Goal: Task Accomplishment & Management: Use online tool/utility

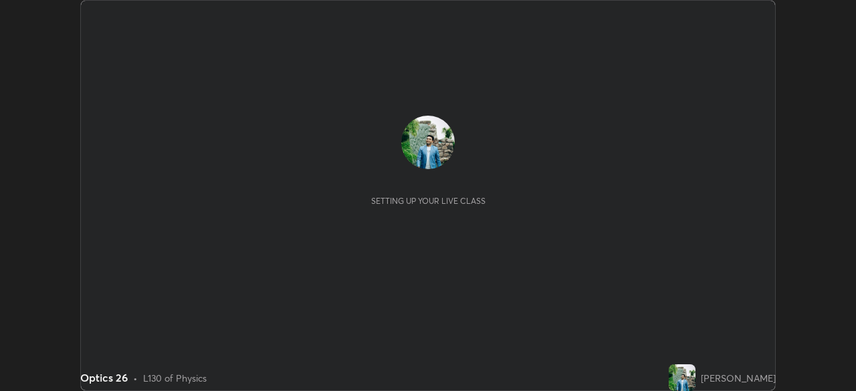
scroll to position [391, 856]
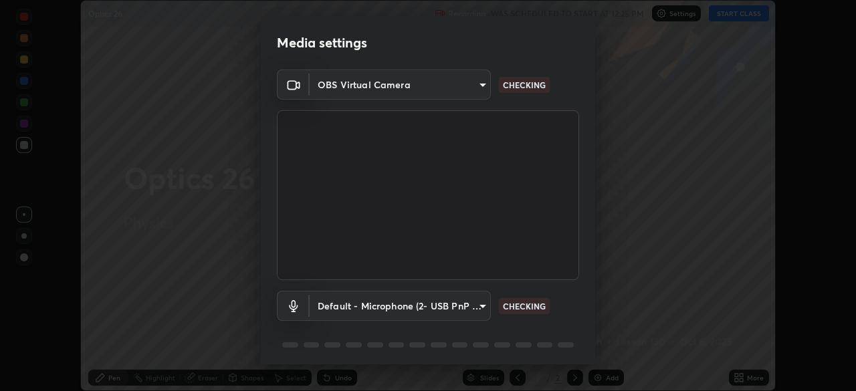
type input "a336d64f64e55d8aa7a740c0692a000d9b2cd72565bf31e1fe246034b728a4c7"
type input "default"
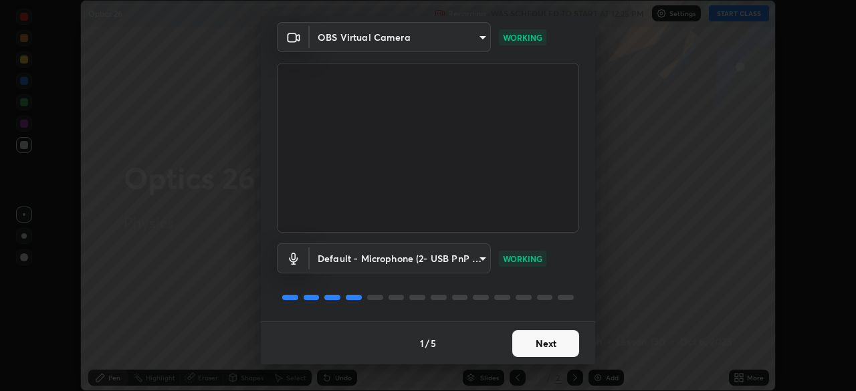
click at [538, 346] on button "Next" at bounding box center [545, 343] width 67 height 27
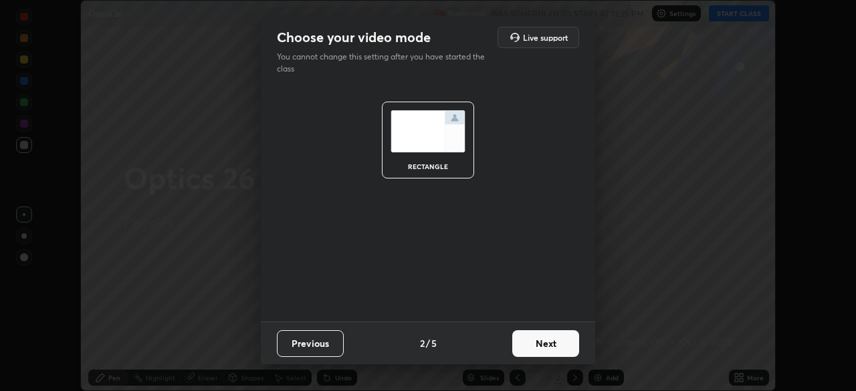
click at [540, 344] on button "Next" at bounding box center [545, 343] width 67 height 27
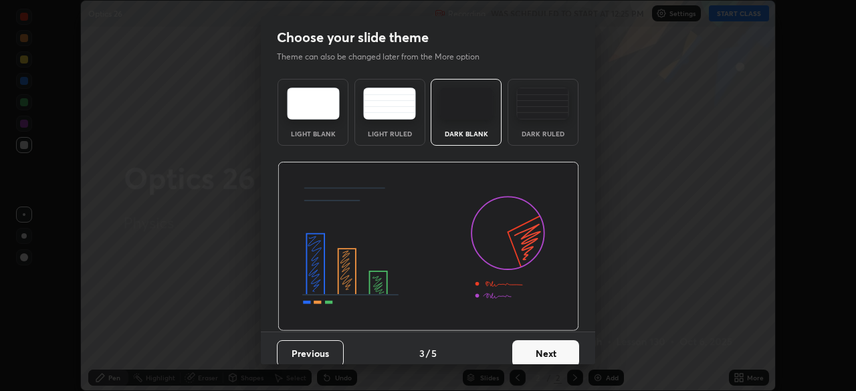
click at [540, 343] on button "Next" at bounding box center [545, 354] width 67 height 27
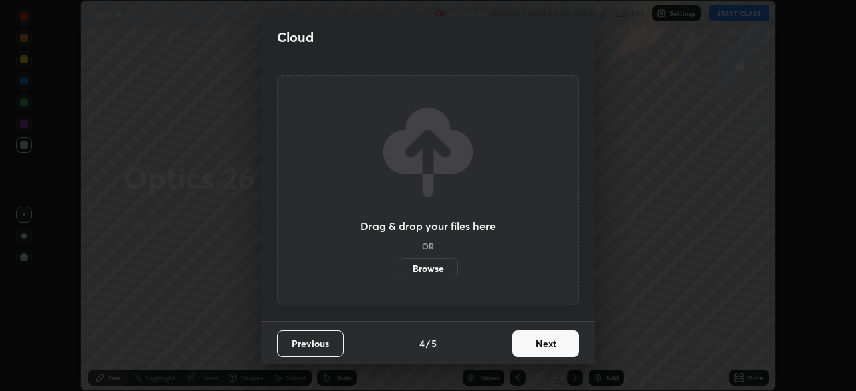
click at [541, 349] on button "Next" at bounding box center [545, 343] width 67 height 27
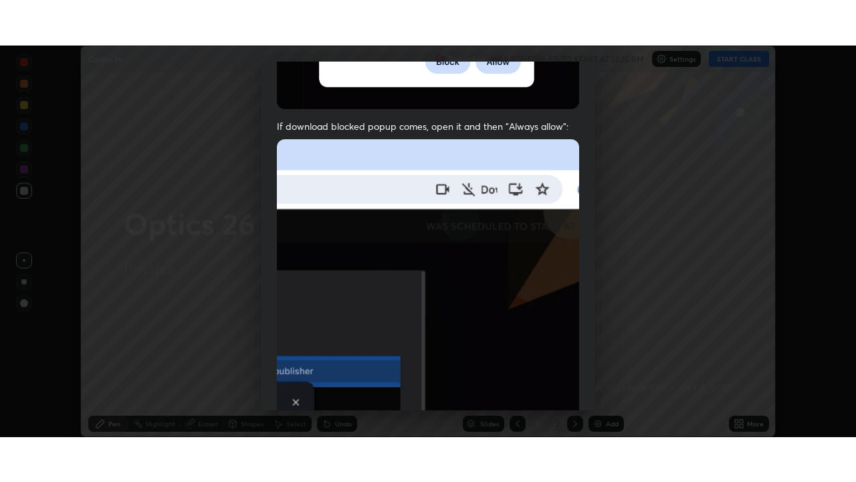
scroll to position [320, 0]
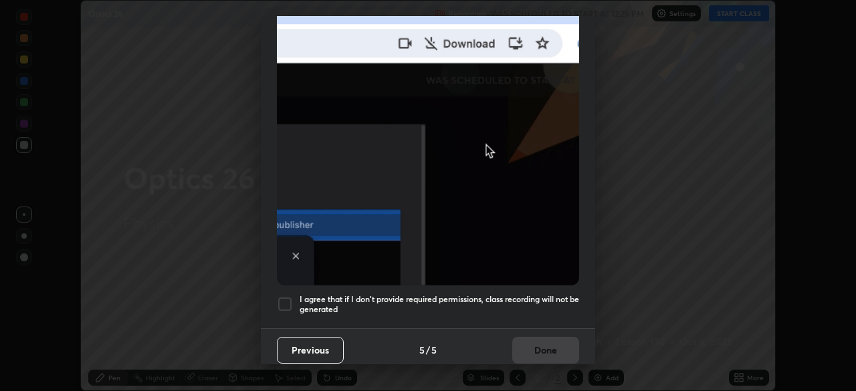
click at [283, 297] on div at bounding box center [285, 304] width 16 height 16
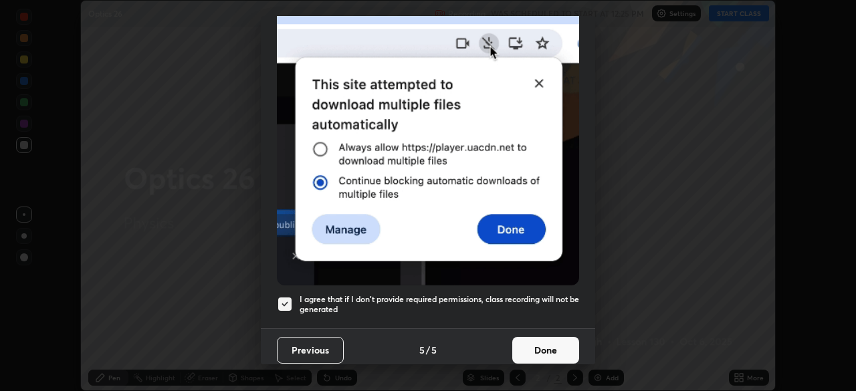
click at [527, 345] on button "Done" at bounding box center [545, 350] width 67 height 27
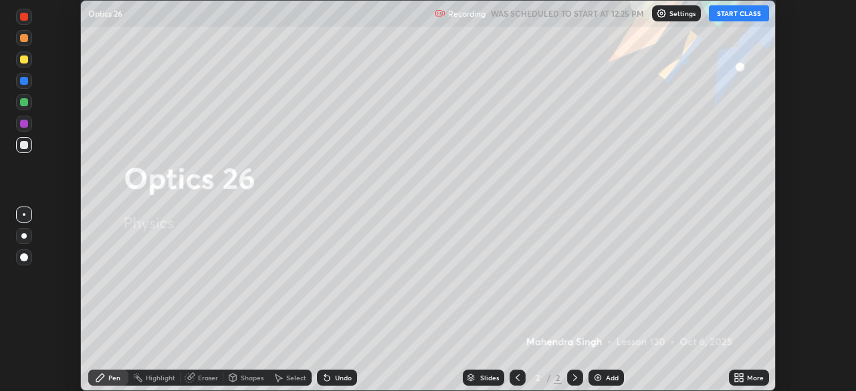
click at [739, 13] on button "START CLASS" at bounding box center [739, 13] width 60 height 16
click at [736, 381] on icon at bounding box center [736, 380] width 3 height 3
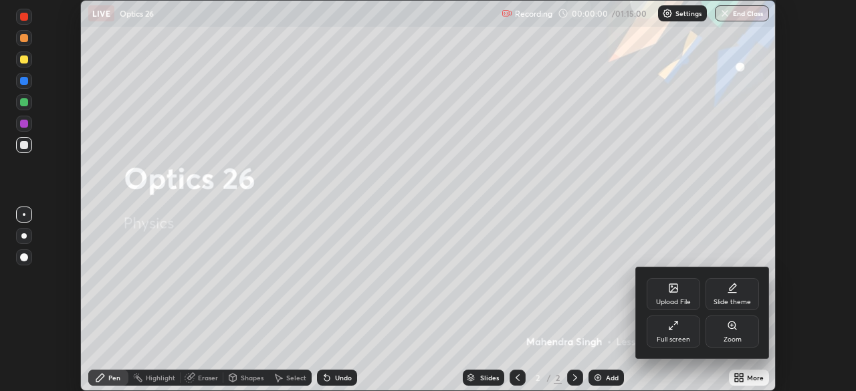
click at [684, 327] on div "Full screen" at bounding box center [674, 332] width 54 height 32
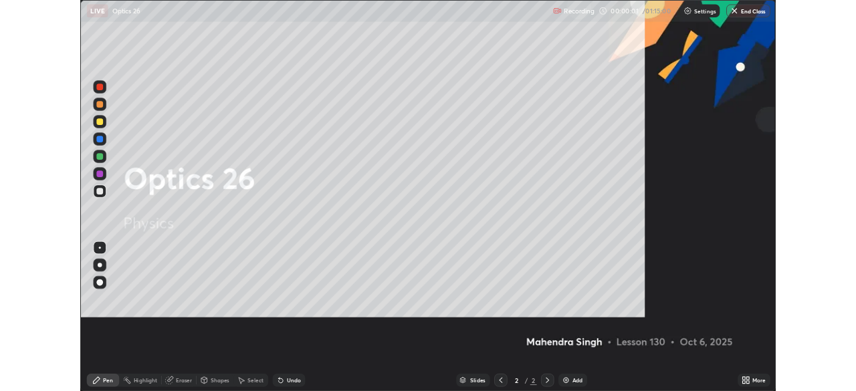
scroll to position [482, 856]
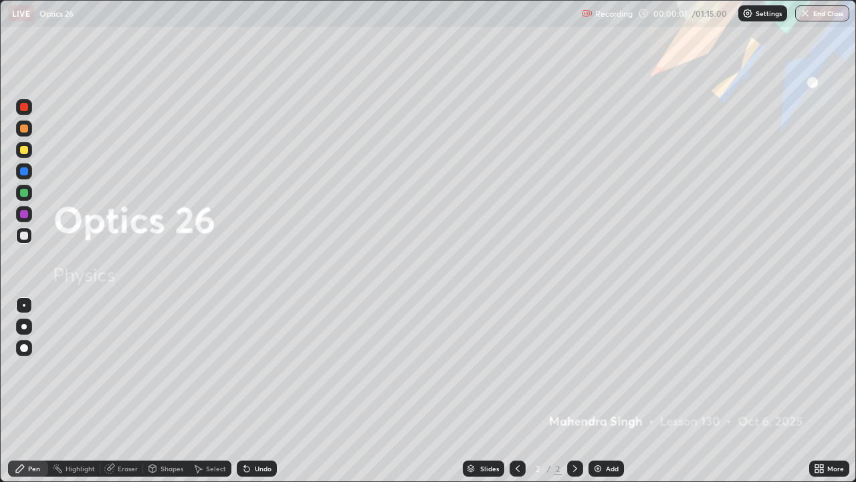
click at [601, 391] on img at bounding box center [598, 468] width 11 height 11
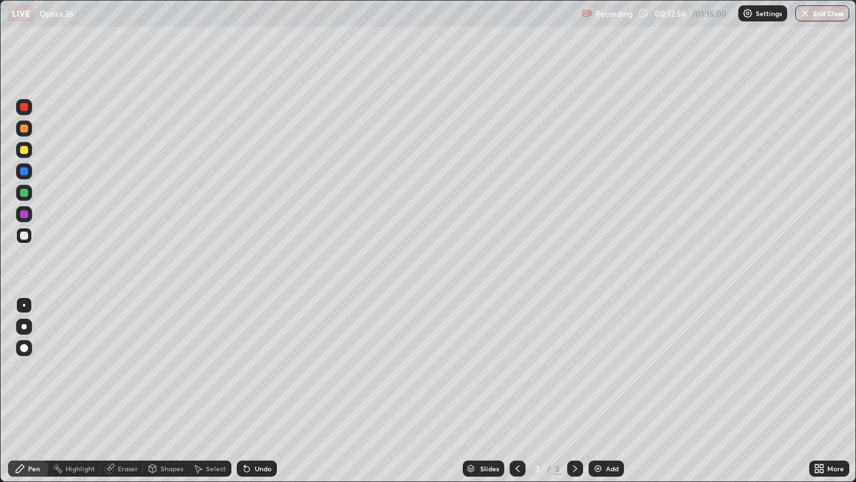
click at [74, 391] on div "Highlight" at bounding box center [80, 468] width 29 height 7
click at [33, 391] on div "Pen" at bounding box center [34, 468] width 12 height 7
click at [79, 391] on div "Highlight" at bounding box center [80, 468] width 29 height 7
click at [33, 391] on div "Pen" at bounding box center [34, 468] width 12 height 7
click at [828, 391] on div "More" at bounding box center [836, 468] width 17 height 7
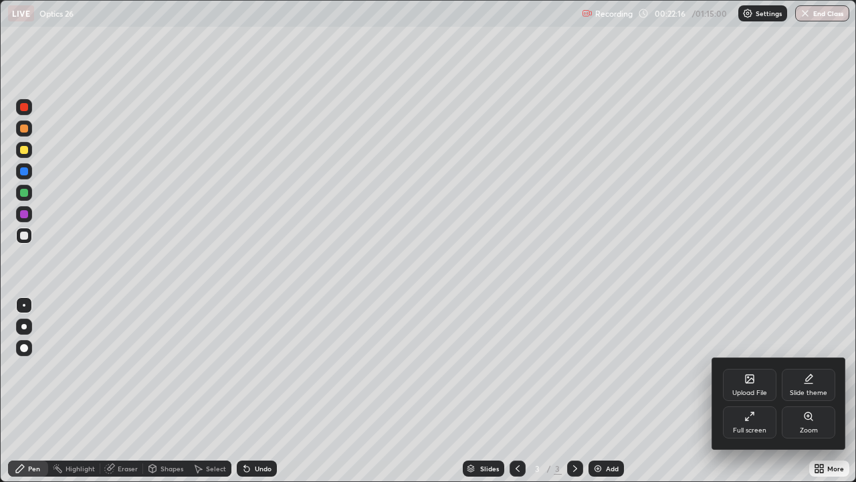
click at [747, 391] on div "Full screen" at bounding box center [749, 430] width 33 height 7
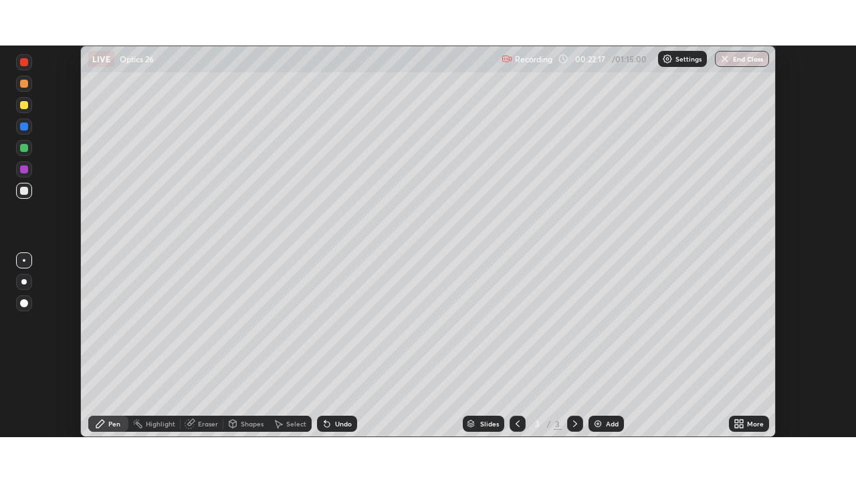
scroll to position [66509, 66044]
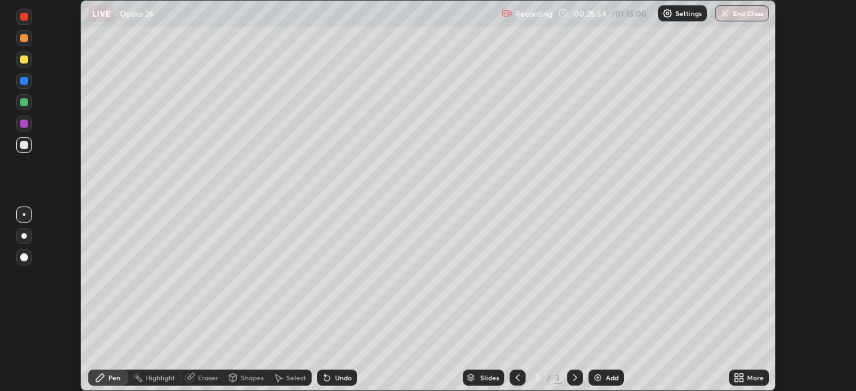
click at [735, 378] on icon at bounding box center [739, 378] width 11 height 11
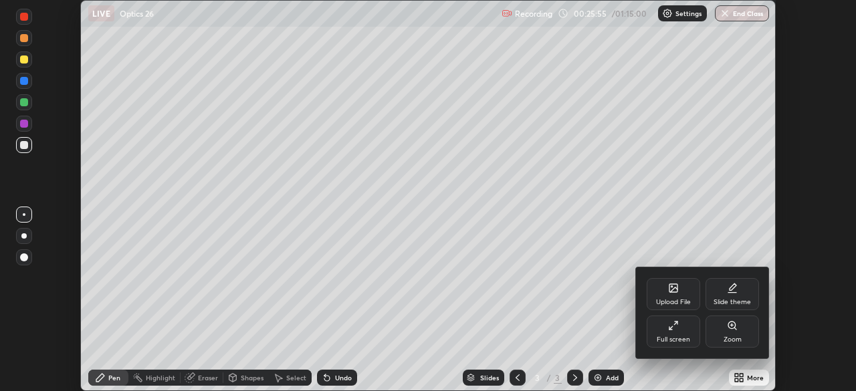
click at [663, 335] on div "Full screen" at bounding box center [674, 332] width 54 height 32
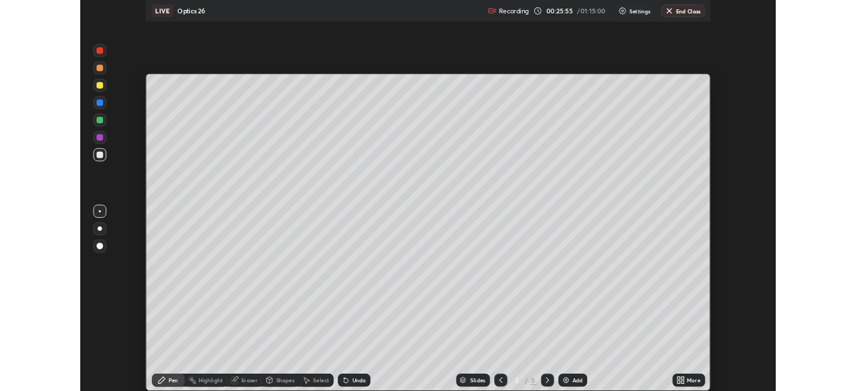
scroll to position [482, 856]
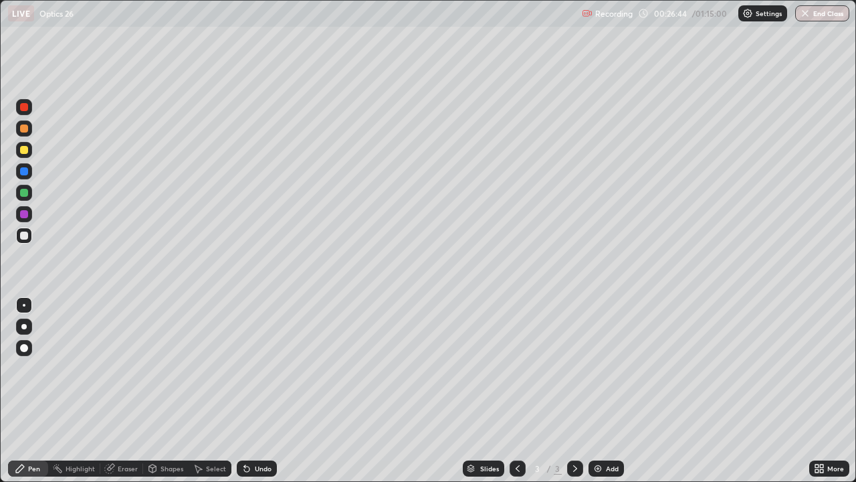
click at [608, 391] on div "Add" at bounding box center [606, 468] width 35 height 16
click at [120, 391] on div "Eraser" at bounding box center [128, 468] width 20 height 7
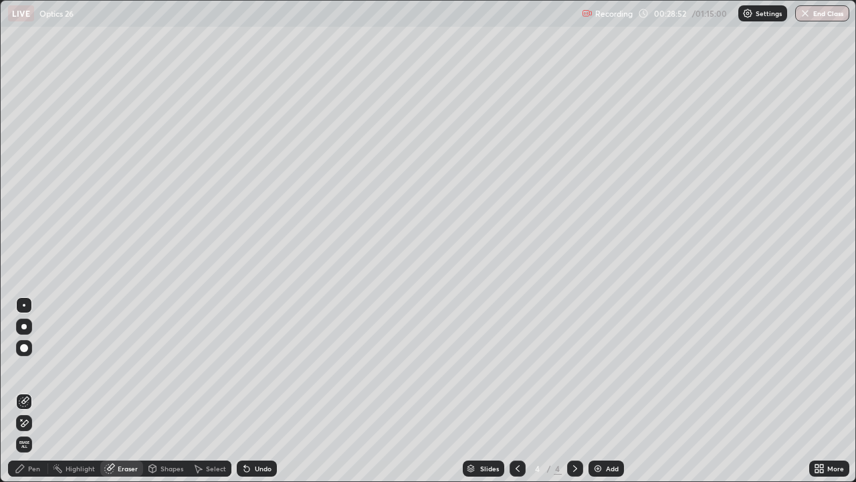
click at [38, 391] on div "Pen" at bounding box center [34, 468] width 12 height 7
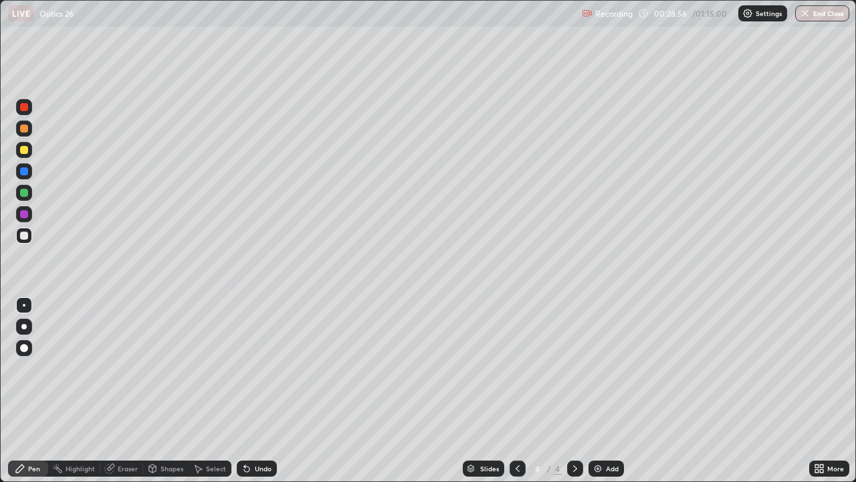
click at [157, 391] on icon at bounding box center [152, 468] width 11 height 11
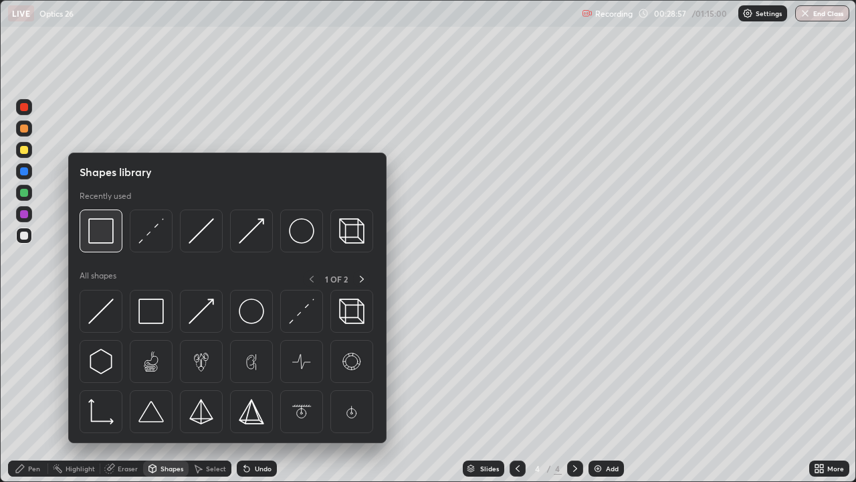
click at [108, 240] on img at bounding box center [100, 230] width 25 height 25
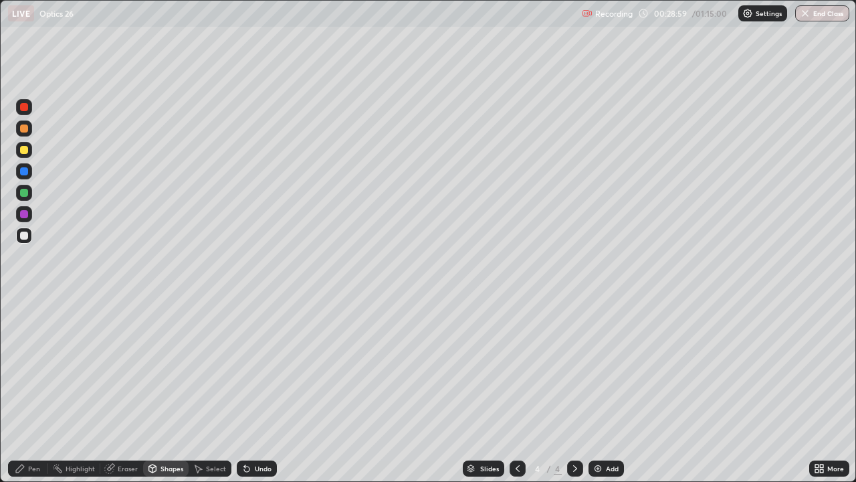
click at [27, 391] on div "Pen" at bounding box center [28, 468] width 40 height 16
click at [26, 391] on div "Pen" at bounding box center [28, 468] width 40 height 16
click at [165, 391] on div "Shapes" at bounding box center [172, 468] width 23 height 7
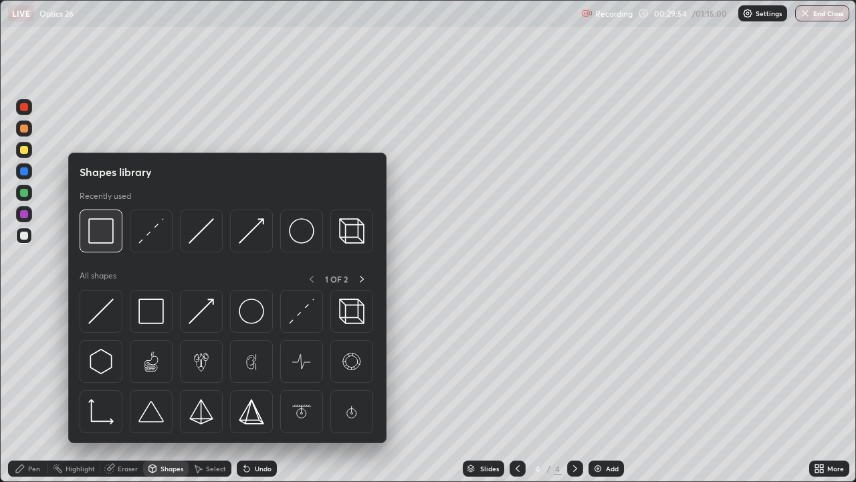
click at [100, 237] on img at bounding box center [100, 230] width 25 height 25
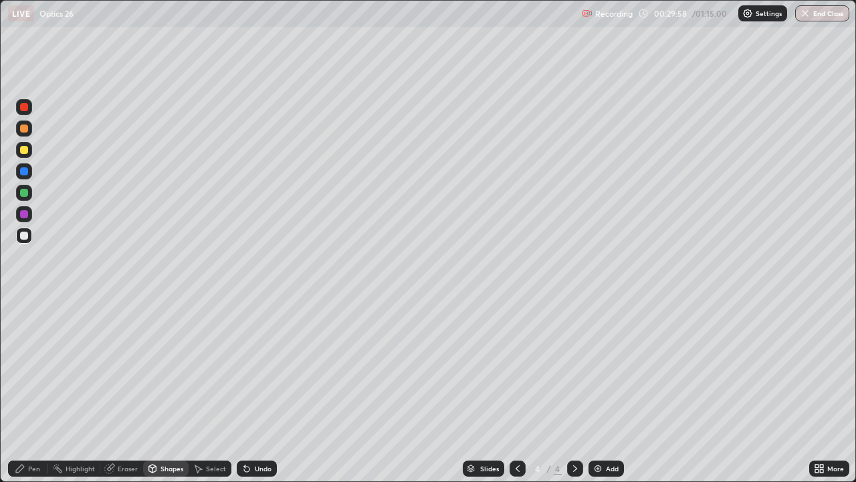
click at [31, 391] on div "Pen" at bounding box center [34, 468] width 12 height 7
click at [163, 391] on div "Shapes" at bounding box center [172, 468] width 23 height 7
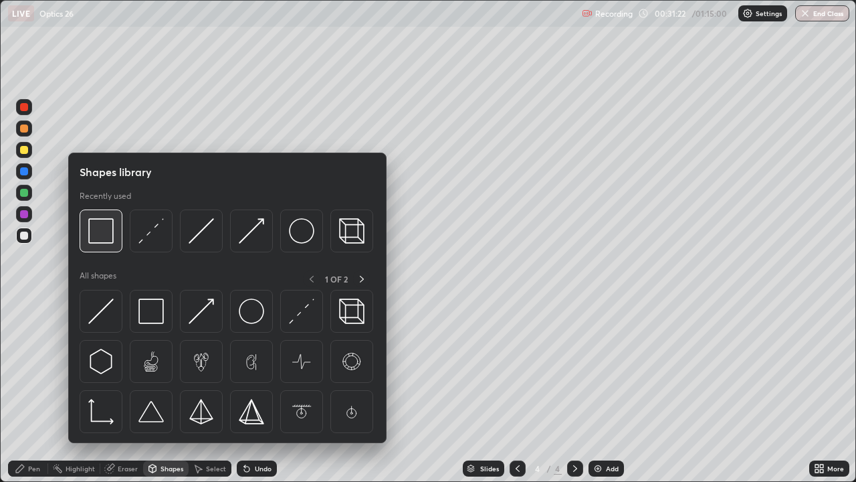
click at [100, 241] on img at bounding box center [100, 230] width 25 height 25
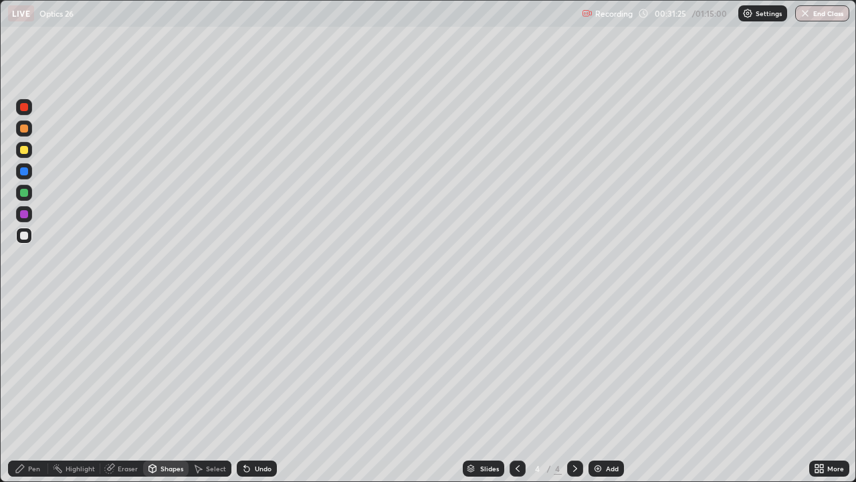
click at [30, 391] on div "Pen" at bounding box center [34, 468] width 12 height 7
click at [161, 391] on div "Shapes" at bounding box center [172, 468] width 23 height 7
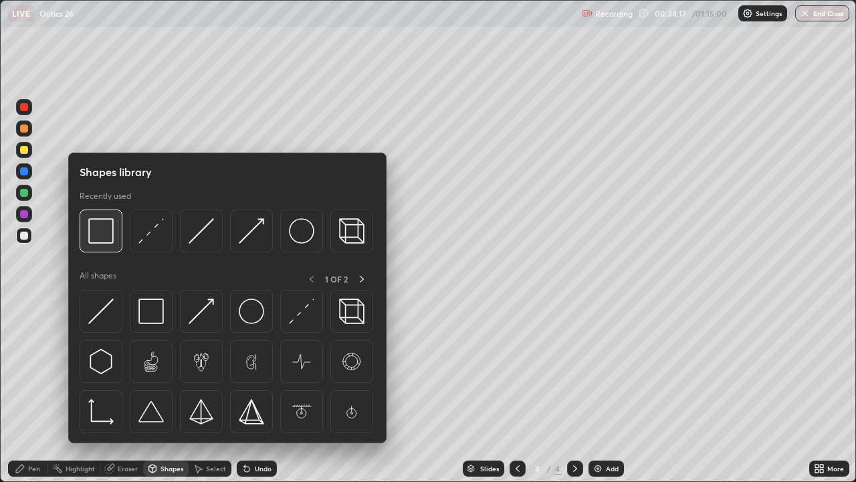
click at [104, 239] on img at bounding box center [100, 230] width 25 height 25
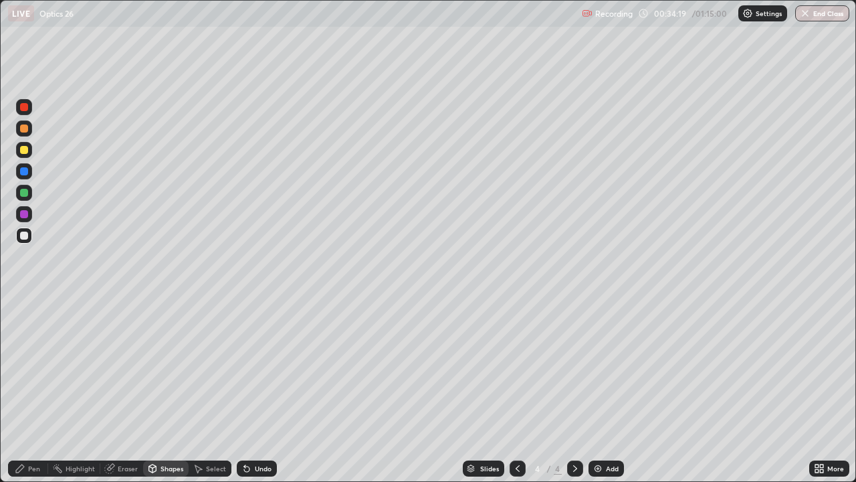
click at [25, 391] on icon at bounding box center [20, 468] width 11 height 11
click at [155, 391] on icon at bounding box center [152, 467] width 7 height 2
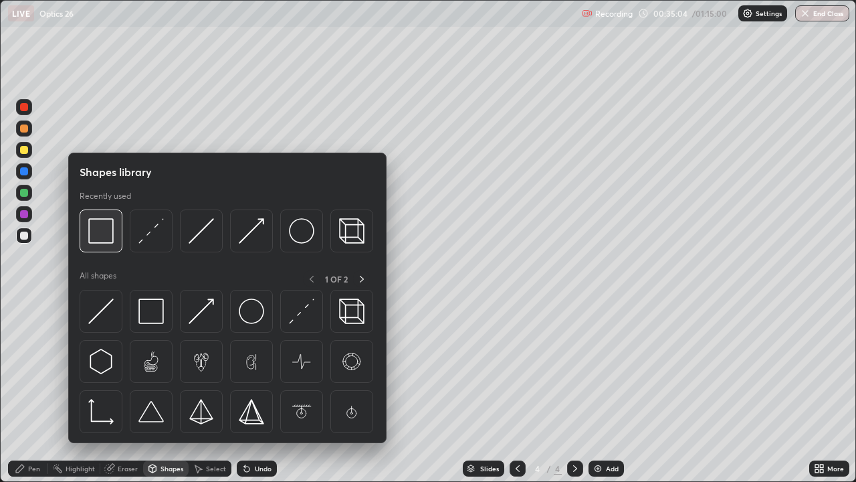
click at [103, 237] on img at bounding box center [100, 230] width 25 height 25
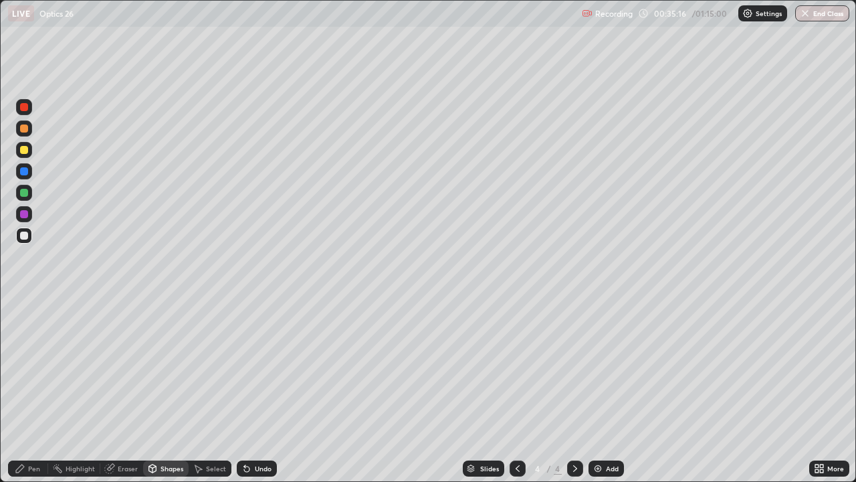
click at [27, 391] on div "Pen" at bounding box center [28, 468] width 40 height 16
click at [610, 391] on div "Add" at bounding box center [612, 468] width 13 height 7
click at [25, 391] on div "Pen" at bounding box center [28, 468] width 40 height 16
click at [23, 235] on div at bounding box center [24, 235] width 8 height 8
click at [259, 391] on div "Undo" at bounding box center [263, 468] width 17 height 7
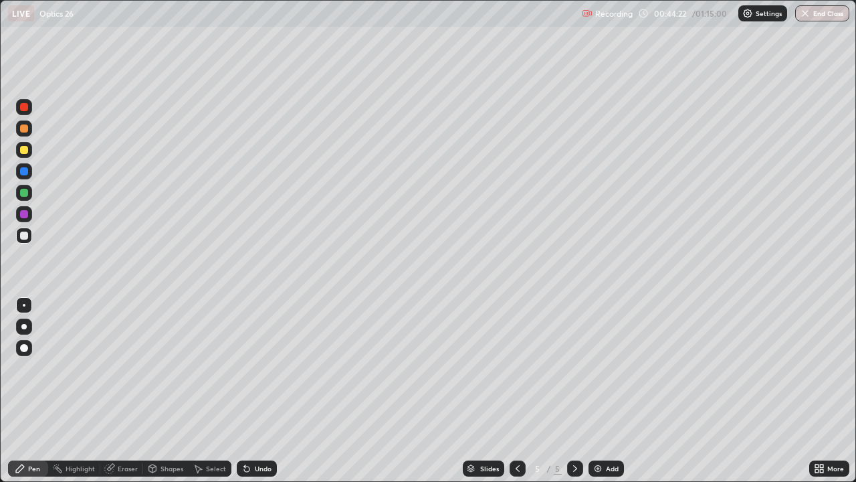
click at [598, 391] on img at bounding box center [598, 468] width 11 height 11
click at [253, 391] on div "Undo" at bounding box center [257, 468] width 40 height 16
click at [517, 391] on icon at bounding box center [518, 468] width 4 height 7
click at [522, 391] on div at bounding box center [518, 468] width 16 height 16
click at [574, 391] on icon at bounding box center [575, 468] width 11 height 11
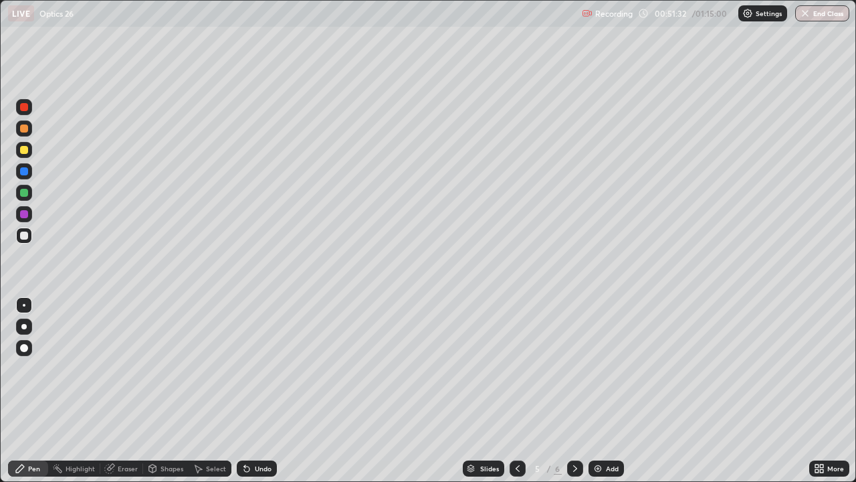
click at [573, 391] on icon at bounding box center [575, 468] width 11 height 11
click at [606, 391] on div "Add" at bounding box center [612, 468] width 13 height 7
click at [27, 239] on div at bounding box center [24, 235] width 16 height 16
click at [169, 391] on div "Shapes" at bounding box center [172, 468] width 23 height 7
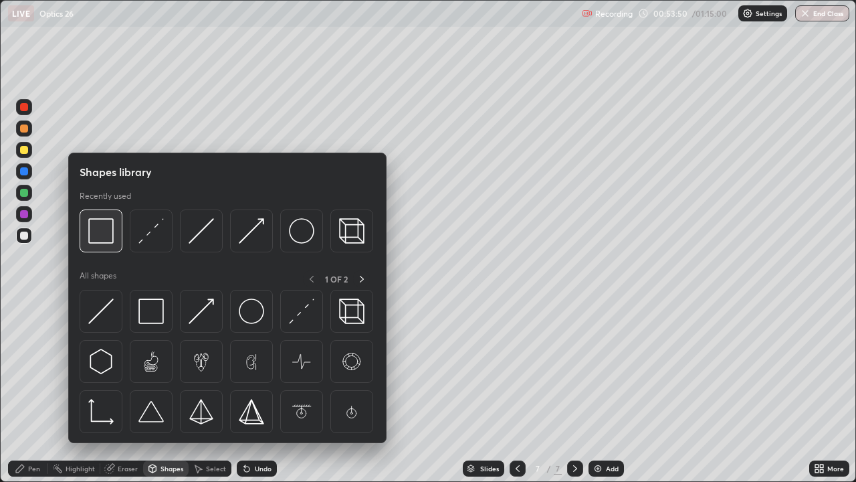
click at [102, 242] on img at bounding box center [100, 230] width 25 height 25
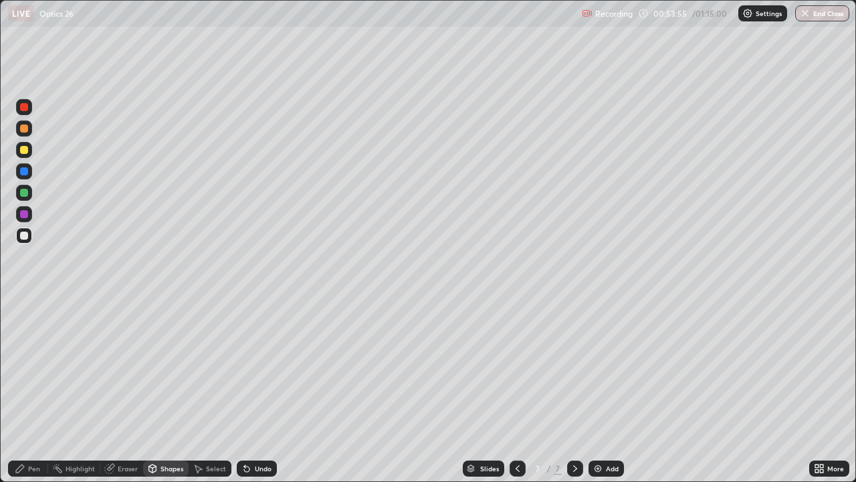
click at [23, 391] on div "Pen" at bounding box center [28, 468] width 40 height 16
click at [169, 391] on div "Shapes" at bounding box center [172, 468] width 23 height 7
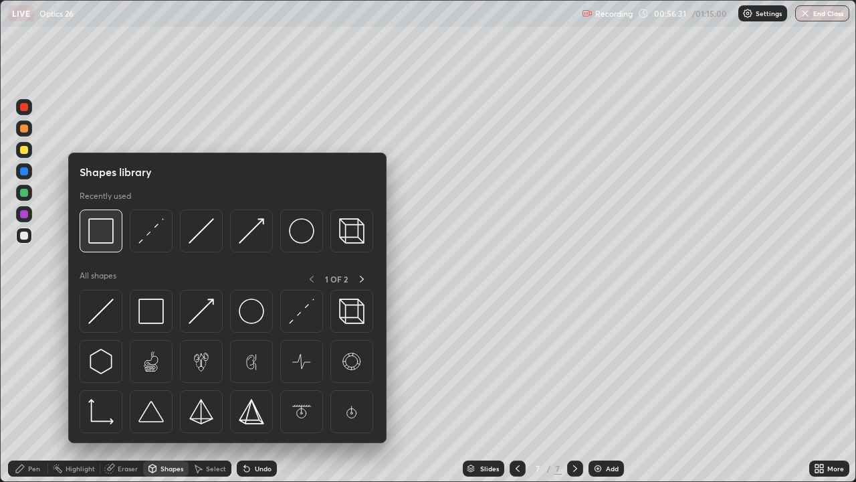
click at [106, 240] on img at bounding box center [100, 230] width 25 height 25
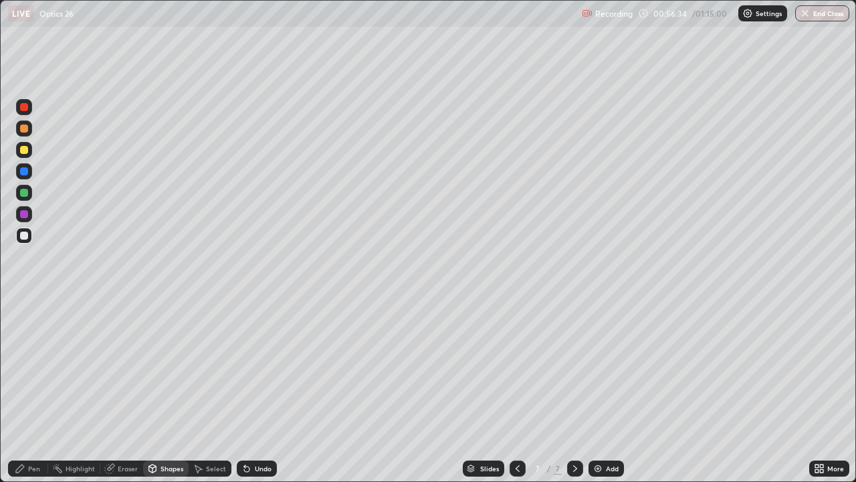
click at [37, 391] on div "Pen" at bounding box center [34, 468] width 12 height 7
click at [607, 391] on div "Add" at bounding box center [612, 468] width 13 height 7
click at [29, 391] on div "Pen" at bounding box center [28, 468] width 40 height 16
click at [24, 305] on div at bounding box center [24, 305] width 3 height 3
click at [161, 391] on div "Shapes" at bounding box center [172, 468] width 23 height 7
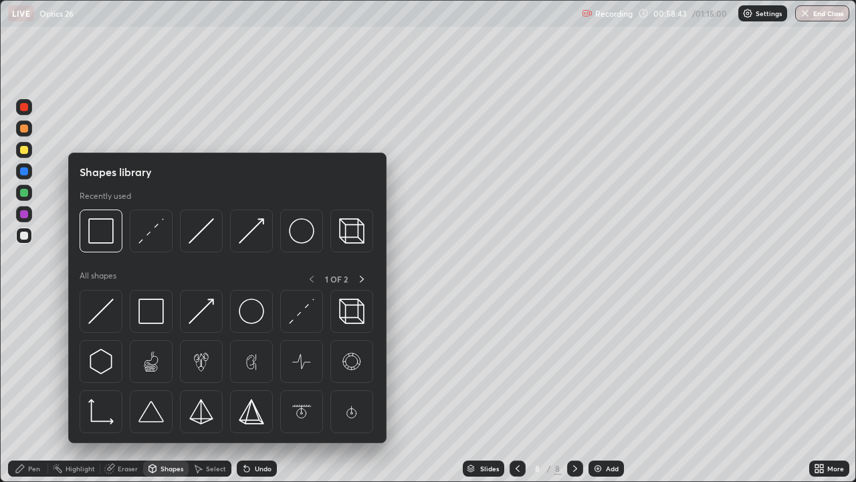
click at [19, 391] on icon at bounding box center [20, 468] width 8 height 8
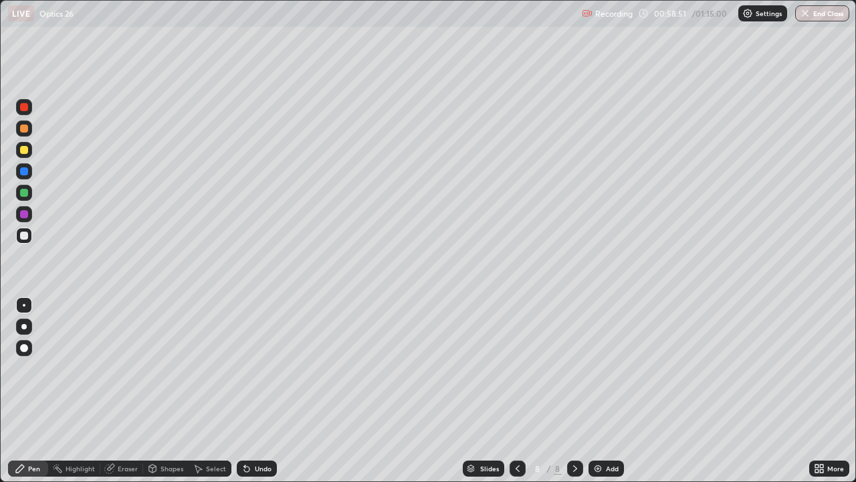
click at [816, 391] on icon at bounding box center [817, 470] width 3 height 3
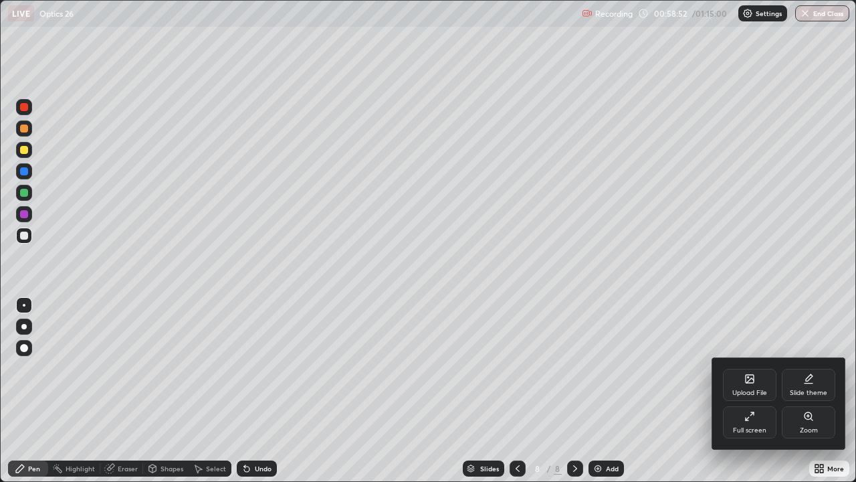
click at [751, 391] on div "Full screen" at bounding box center [749, 430] width 33 height 7
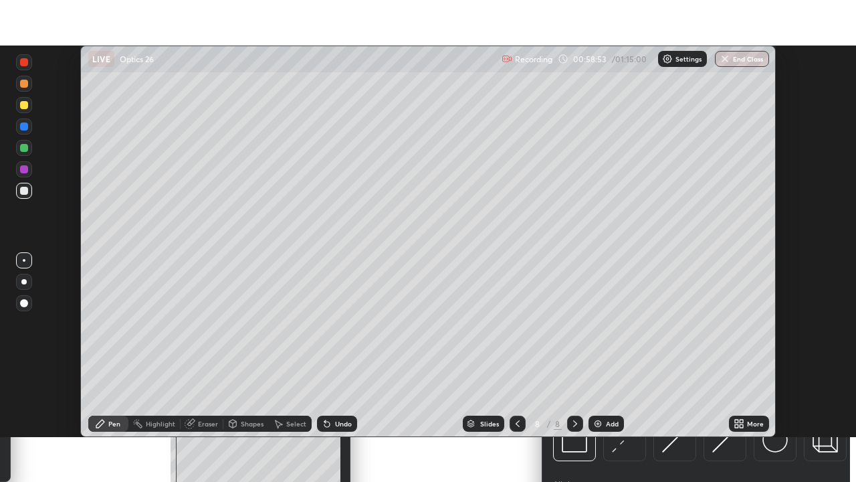
scroll to position [66509, 66044]
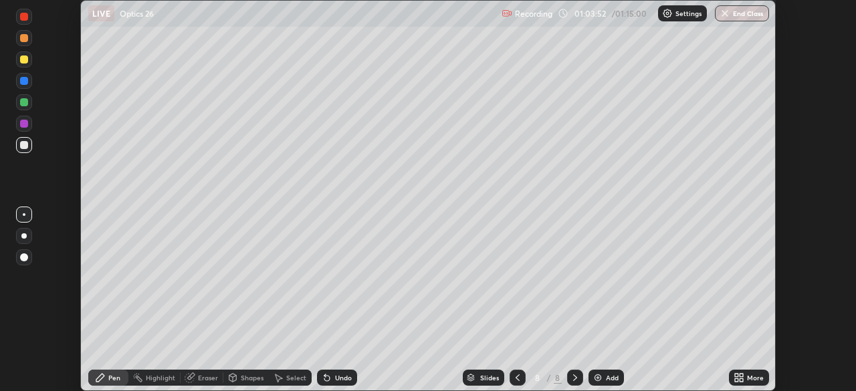
click at [741, 380] on icon at bounding box center [741, 380] width 3 height 3
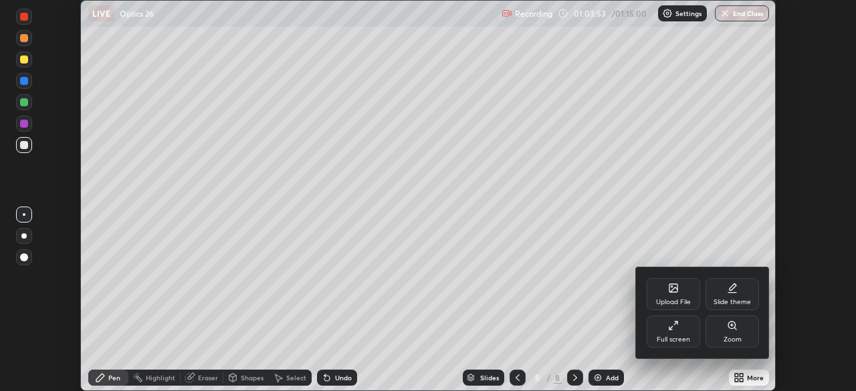
click at [672, 337] on div "Full screen" at bounding box center [673, 340] width 33 height 7
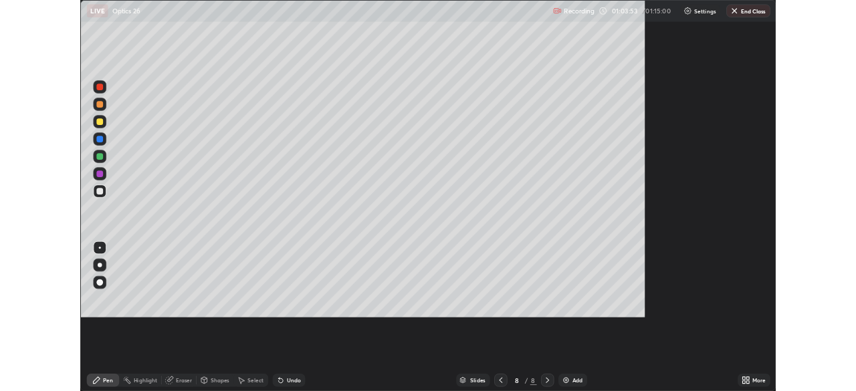
scroll to position [482, 856]
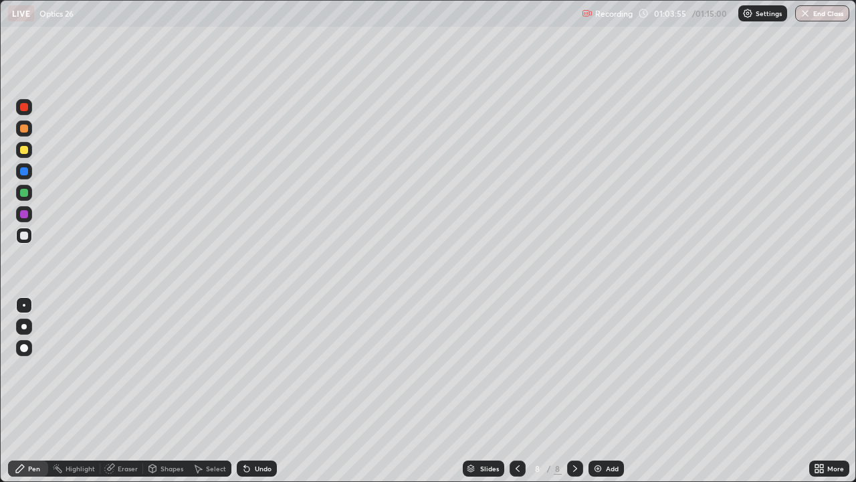
click at [35, 391] on div "Pen" at bounding box center [34, 468] width 12 height 7
click at [25, 236] on div at bounding box center [24, 235] width 8 height 8
click at [161, 391] on div "Shapes" at bounding box center [165, 468] width 45 height 16
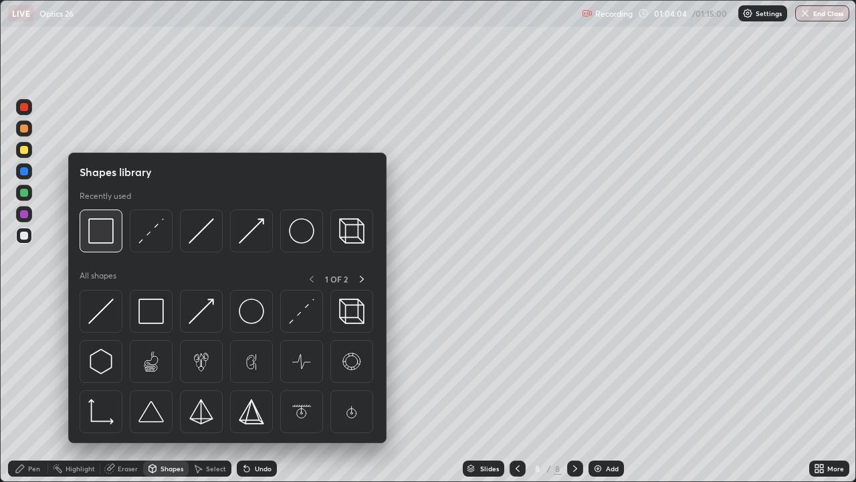
click at [99, 235] on img at bounding box center [100, 230] width 25 height 25
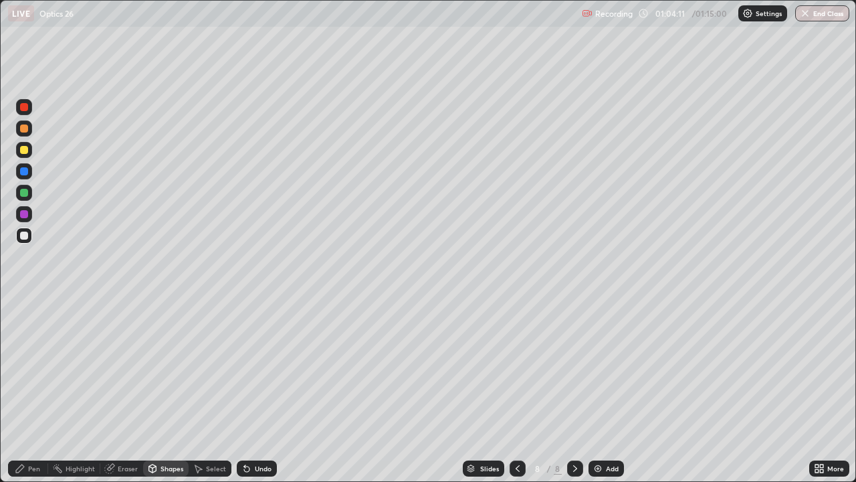
click at [168, 391] on div "Shapes" at bounding box center [172, 468] width 23 height 7
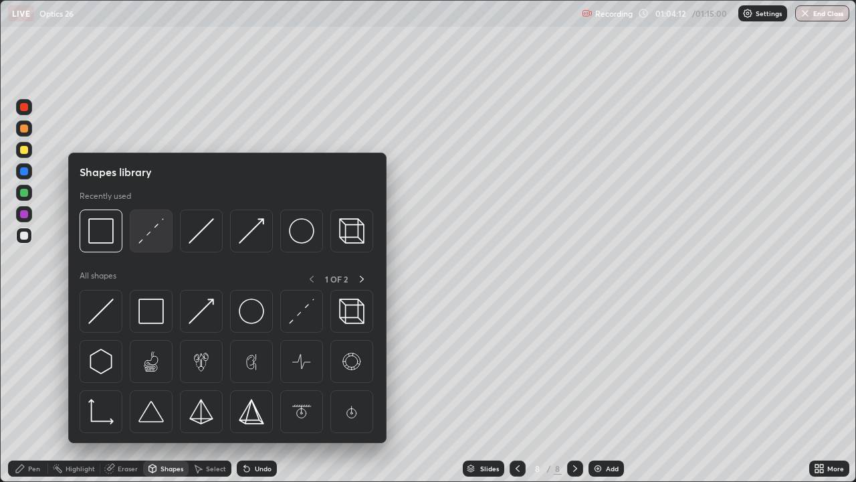
click at [155, 235] on img at bounding box center [150, 230] width 25 height 25
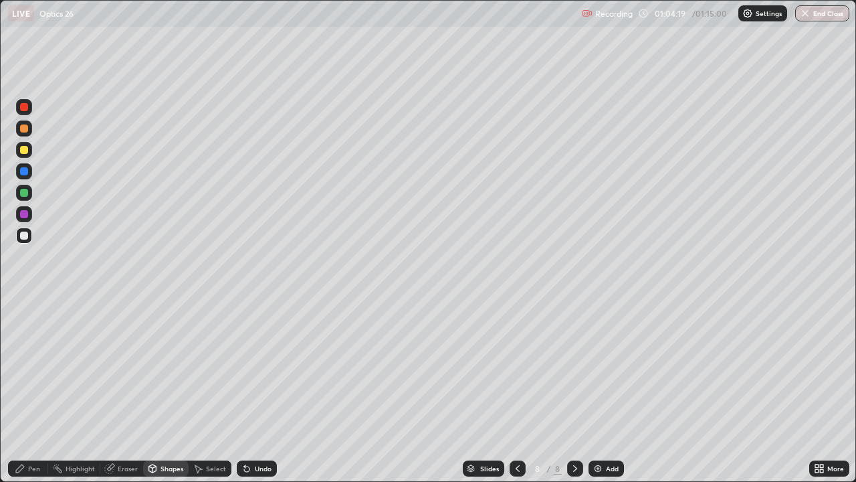
click at [164, 391] on div "Shapes" at bounding box center [172, 468] width 23 height 7
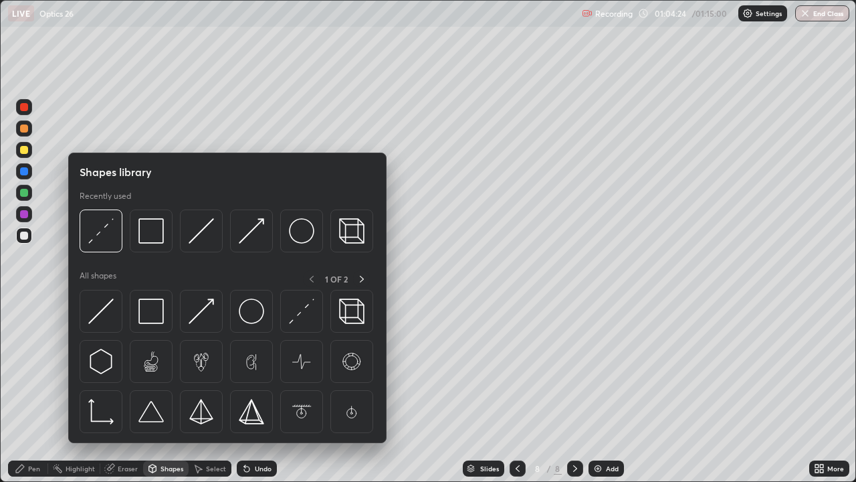
click at [72, 391] on div "Highlight" at bounding box center [80, 468] width 29 height 7
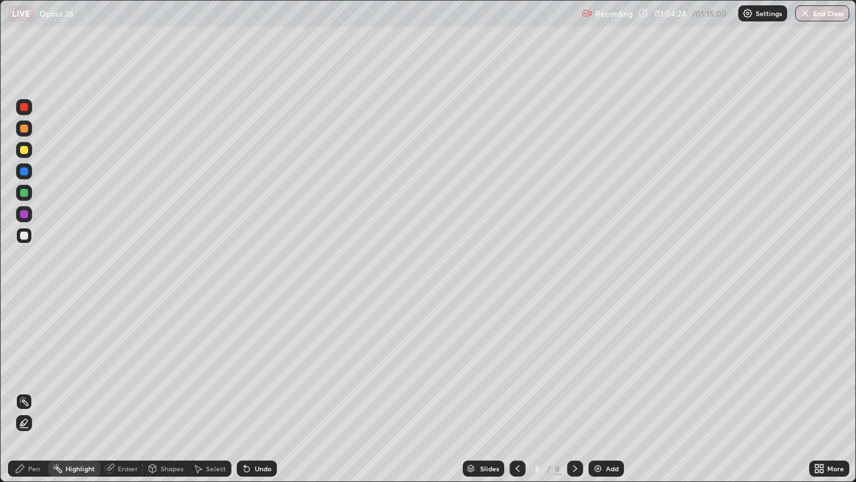
click at [114, 391] on div "Eraser" at bounding box center [121, 468] width 43 height 16
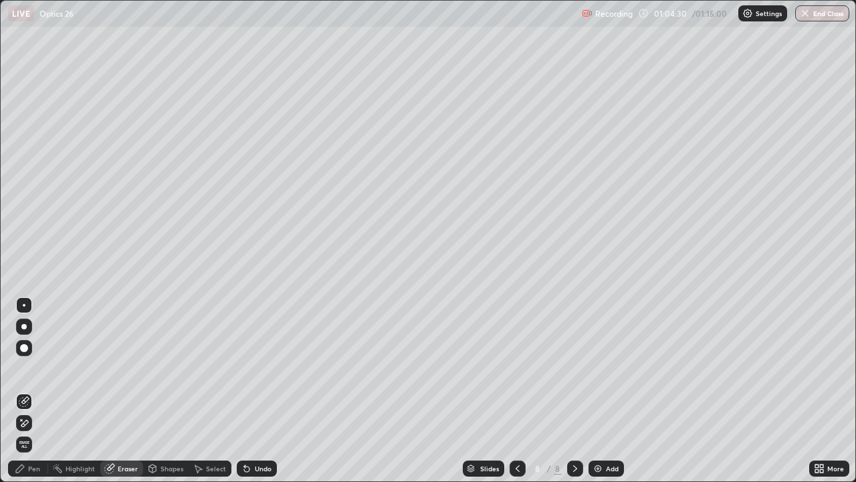
click at [163, 391] on div "Shapes" at bounding box center [172, 468] width 23 height 7
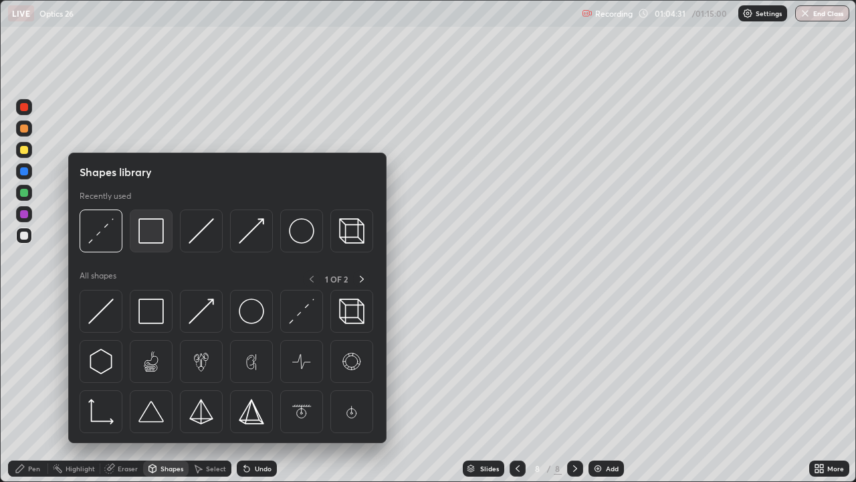
click at [153, 241] on img at bounding box center [150, 230] width 25 height 25
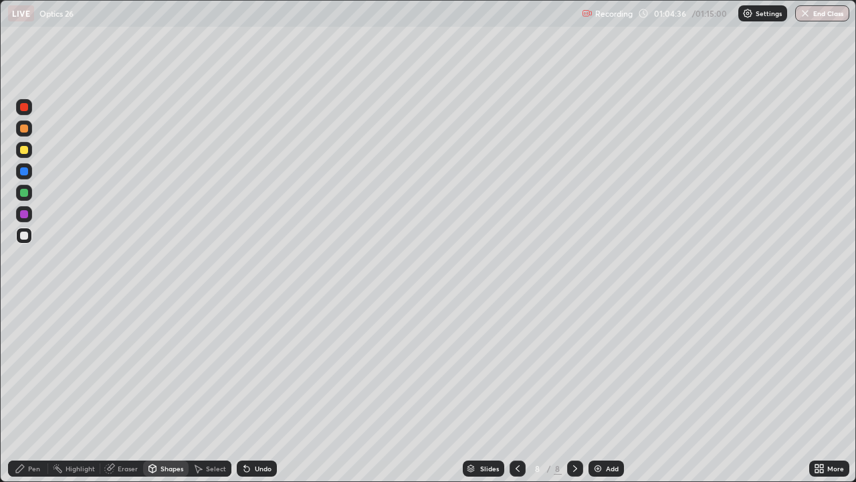
click at [116, 391] on div "Eraser" at bounding box center [121, 468] width 43 height 16
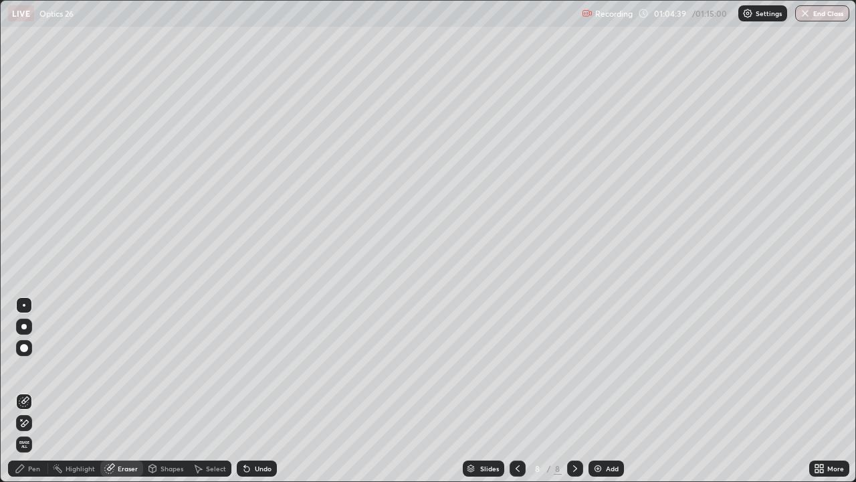
click at [34, 391] on div "Pen" at bounding box center [34, 468] width 12 height 7
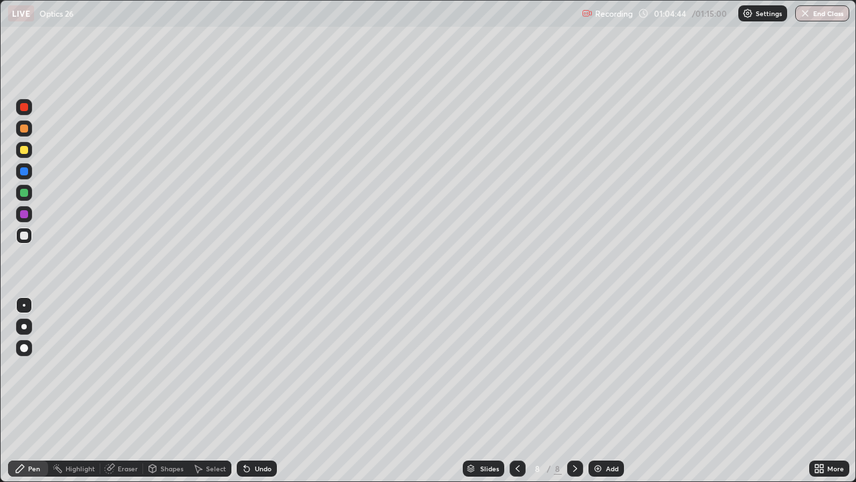
click at [23, 235] on div at bounding box center [24, 235] width 8 height 8
click at [163, 391] on div "Shapes" at bounding box center [172, 468] width 23 height 7
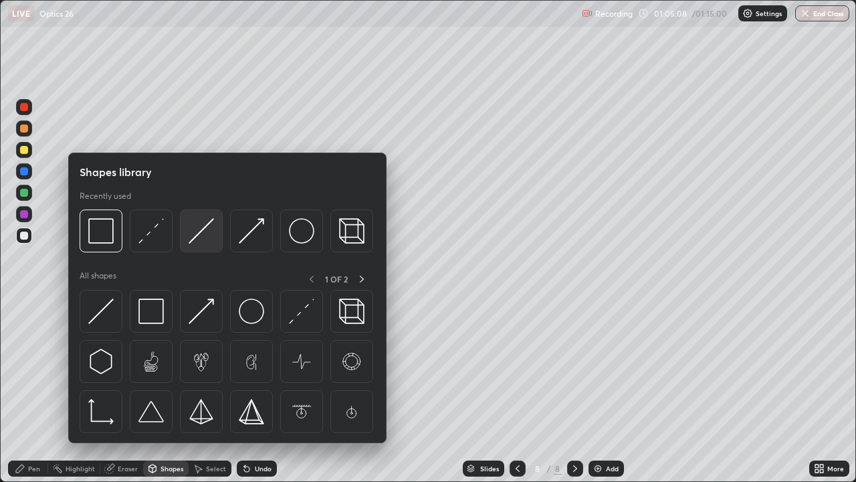
click at [204, 233] on img at bounding box center [201, 230] width 25 height 25
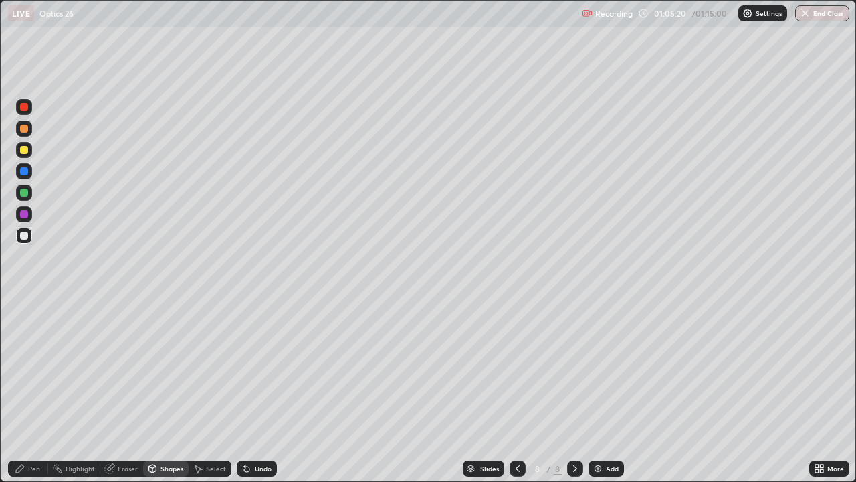
click at [27, 391] on div "Pen" at bounding box center [28, 468] width 40 height 16
click at [21, 213] on div at bounding box center [24, 214] width 8 height 8
click at [24, 238] on div at bounding box center [24, 235] width 8 height 8
click at [209, 391] on div "Select" at bounding box center [216, 468] width 20 height 7
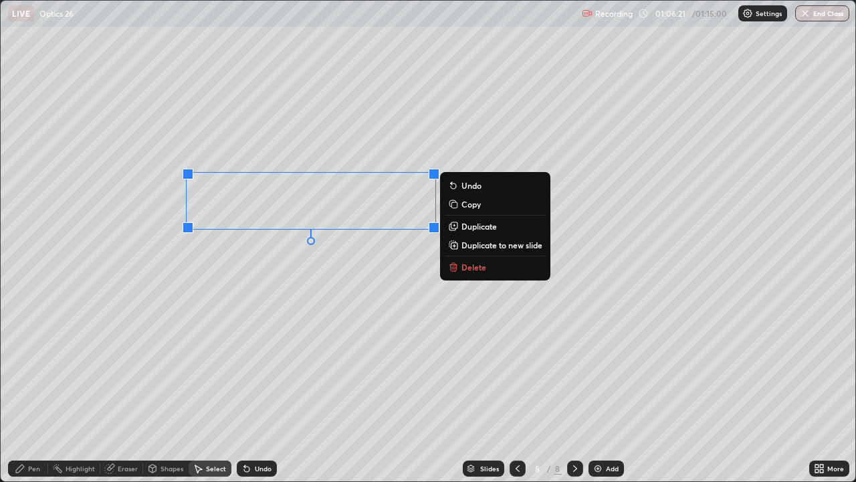
click at [461, 266] on button "Delete" at bounding box center [496, 267] width 100 height 16
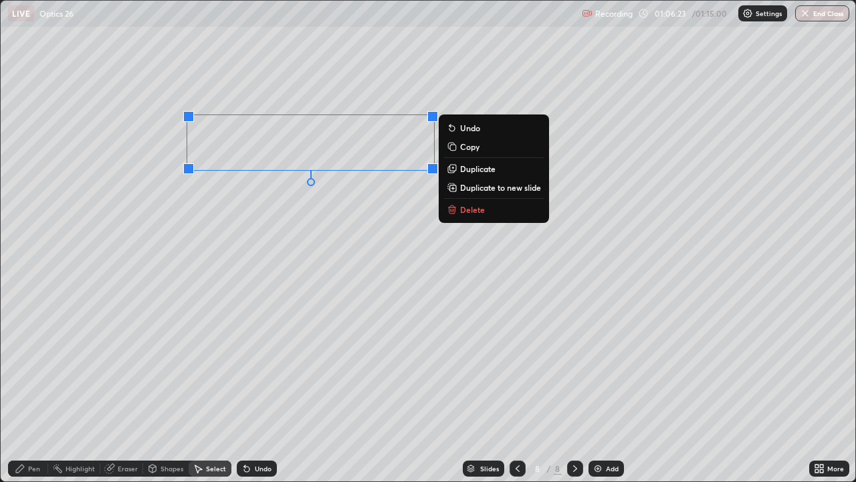
click at [460, 209] on button "Delete" at bounding box center [494, 209] width 100 height 16
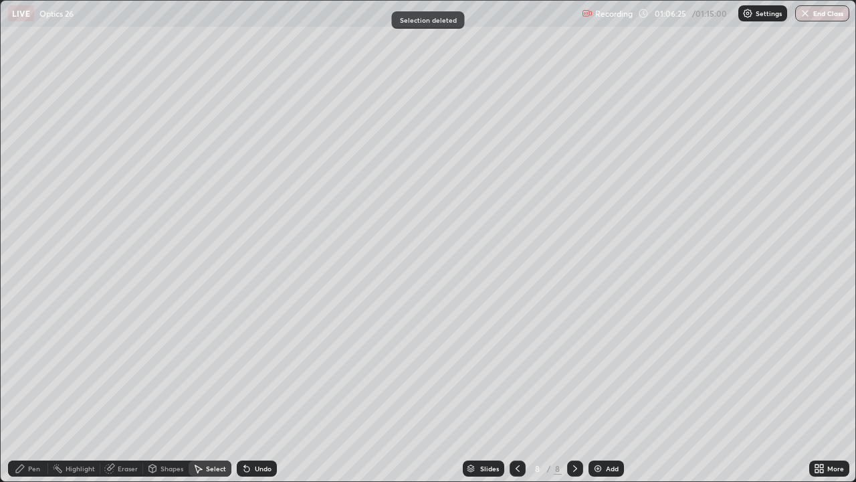
click at [159, 391] on div "Shapes" at bounding box center [165, 468] width 45 height 16
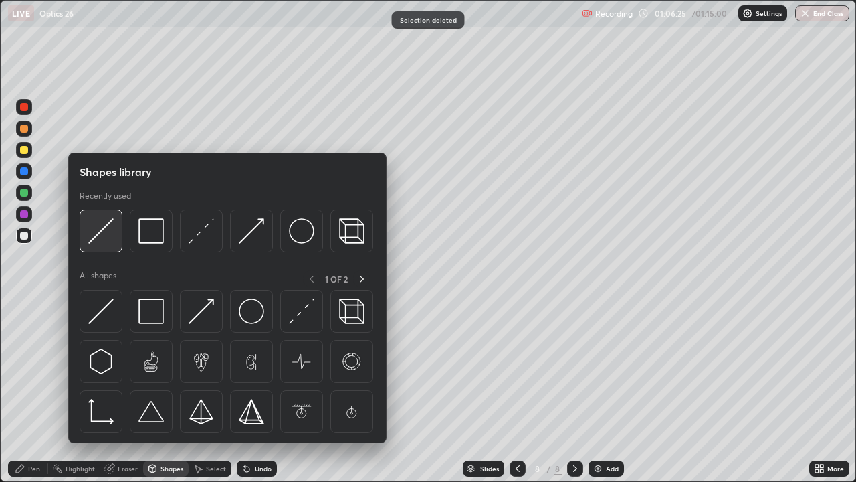
click at [100, 238] on img at bounding box center [100, 230] width 25 height 25
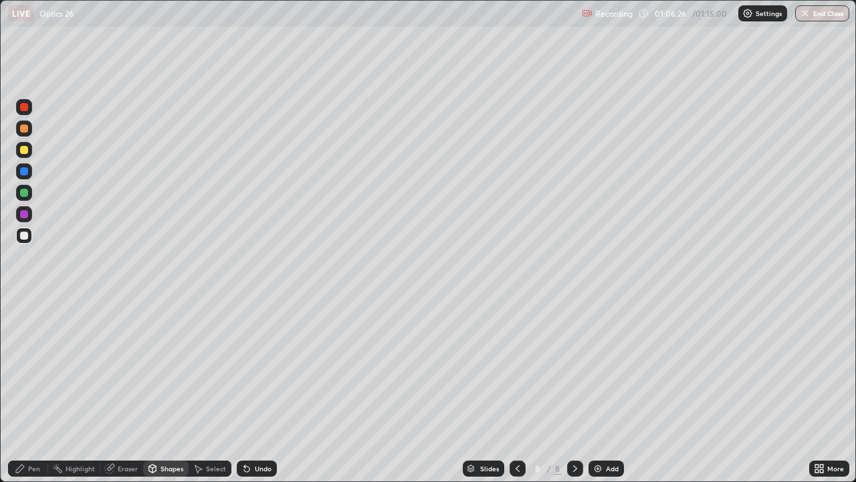
click at [27, 191] on div at bounding box center [24, 193] width 8 height 8
click at [23, 391] on icon at bounding box center [20, 468] width 11 height 11
click at [31, 240] on div at bounding box center [24, 235] width 16 height 16
click at [161, 391] on div "Shapes" at bounding box center [172, 468] width 23 height 7
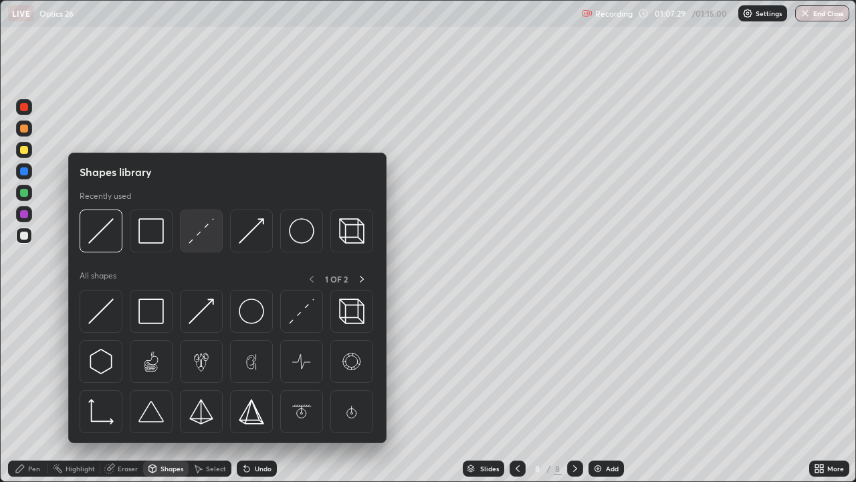
click at [197, 236] on img at bounding box center [201, 230] width 25 height 25
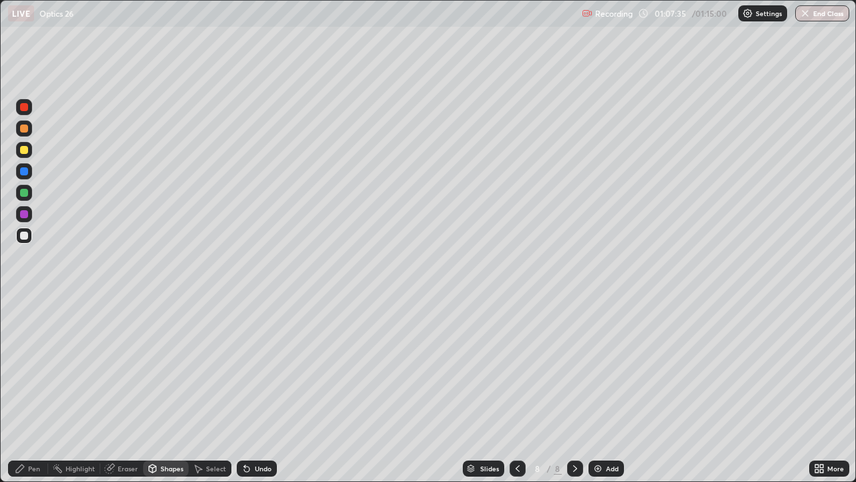
click at [163, 391] on div "Shapes" at bounding box center [172, 468] width 23 height 7
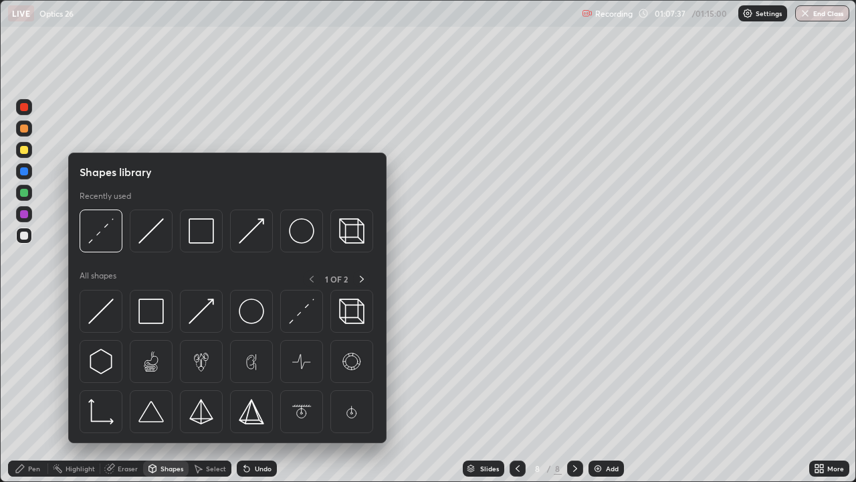
click at [22, 216] on div at bounding box center [24, 214] width 8 height 8
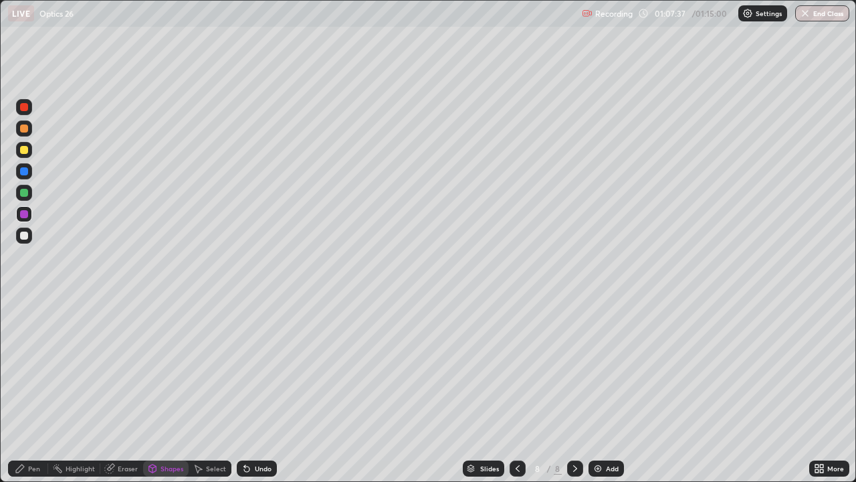
click at [27, 391] on div "Pen" at bounding box center [28, 468] width 40 height 16
click at [29, 235] on div at bounding box center [24, 235] width 16 height 16
click at [244, 391] on icon at bounding box center [244, 465] width 1 height 1
click at [159, 391] on div "Shapes" at bounding box center [165, 468] width 45 height 16
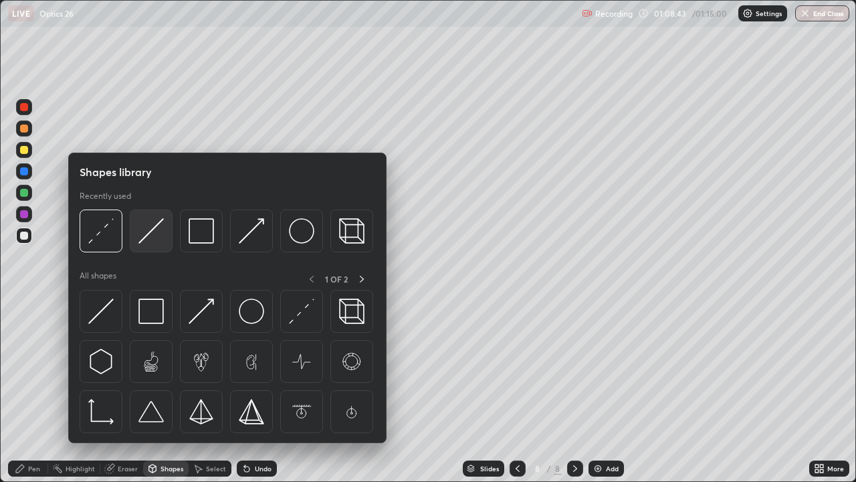
click at [155, 232] on img at bounding box center [150, 230] width 25 height 25
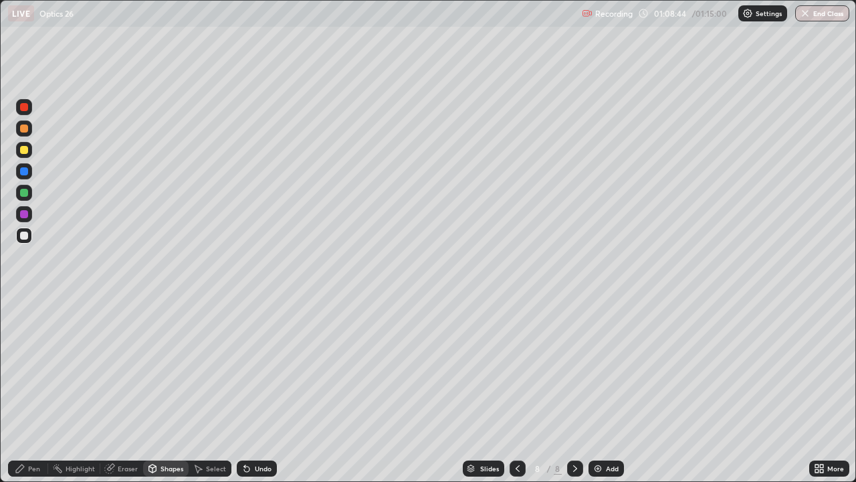
click at [24, 193] on div at bounding box center [24, 193] width 8 height 8
click at [27, 131] on div at bounding box center [24, 128] width 8 height 8
click at [30, 391] on div "Pen" at bounding box center [34, 468] width 12 height 7
click at [26, 169] on div at bounding box center [24, 171] width 8 height 8
click at [23, 235] on div at bounding box center [24, 235] width 8 height 8
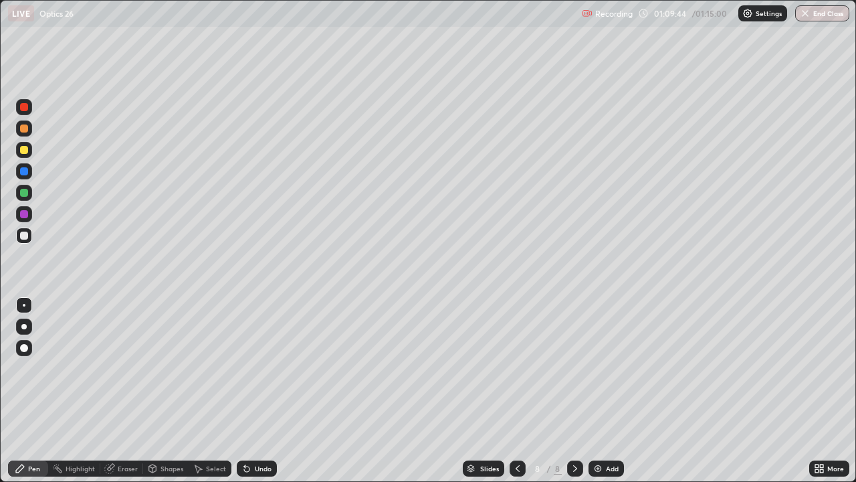
click at [167, 391] on div "Shapes" at bounding box center [172, 468] width 23 height 7
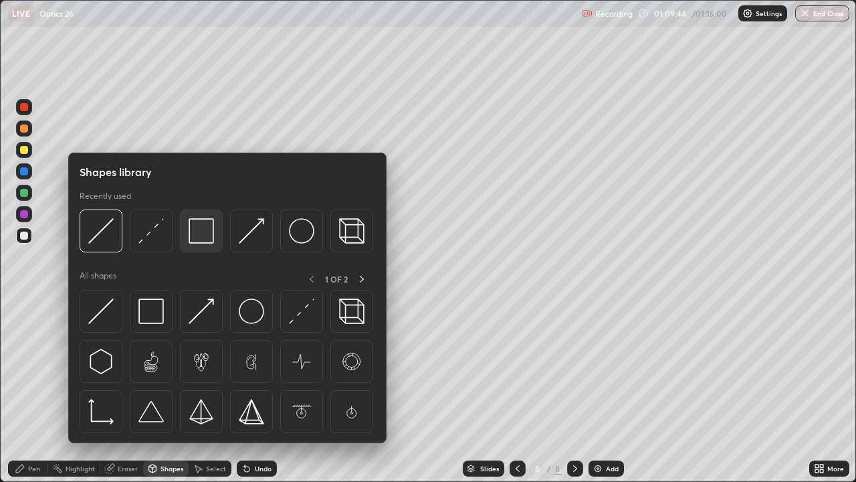
click at [201, 243] on img at bounding box center [201, 230] width 25 height 25
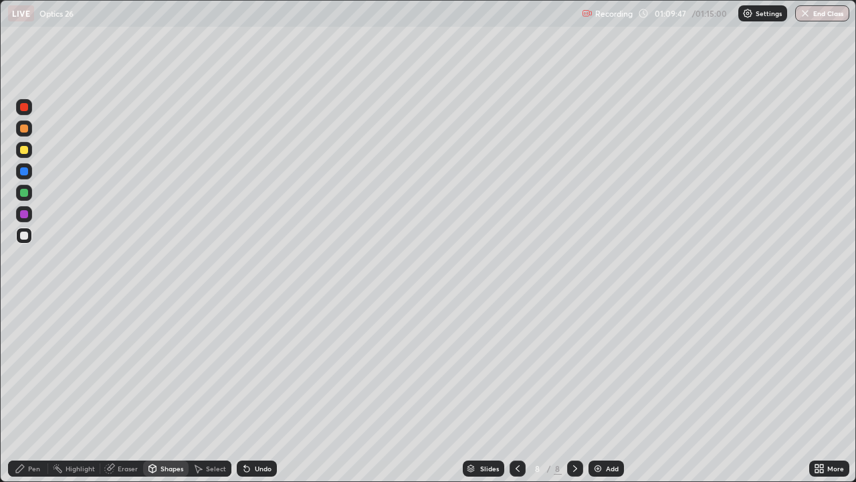
click at [84, 391] on div "Highlight" at bounding box center [80, 468] width 29 height 7
click at [29, 391] on div "Pen" at bounding box center [34, 468] width 12 height 7
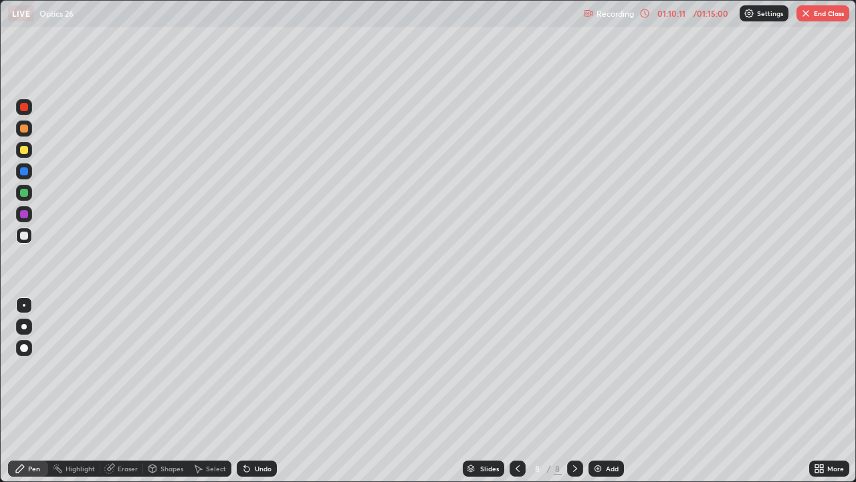
click at [172, 391] on div "Shapes" at bounding box center [165, 468] width 45 height 16
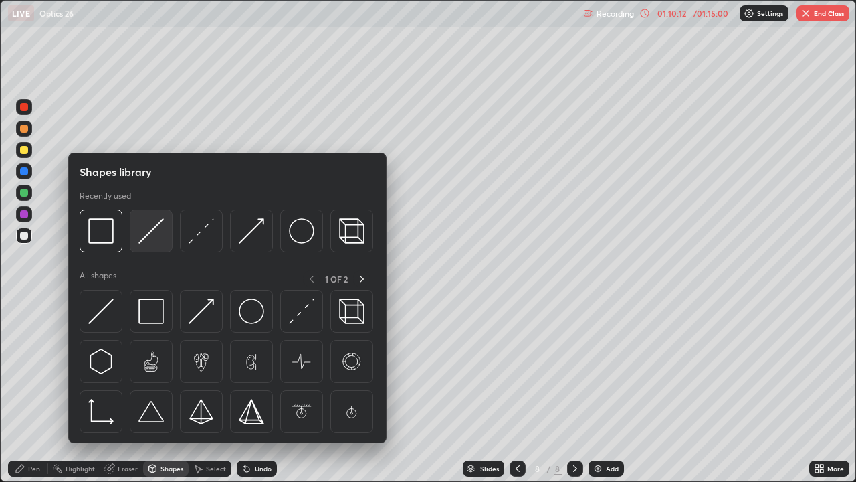
click at [151, 236] on img at bounding box center [150, 230] width 25 height 25
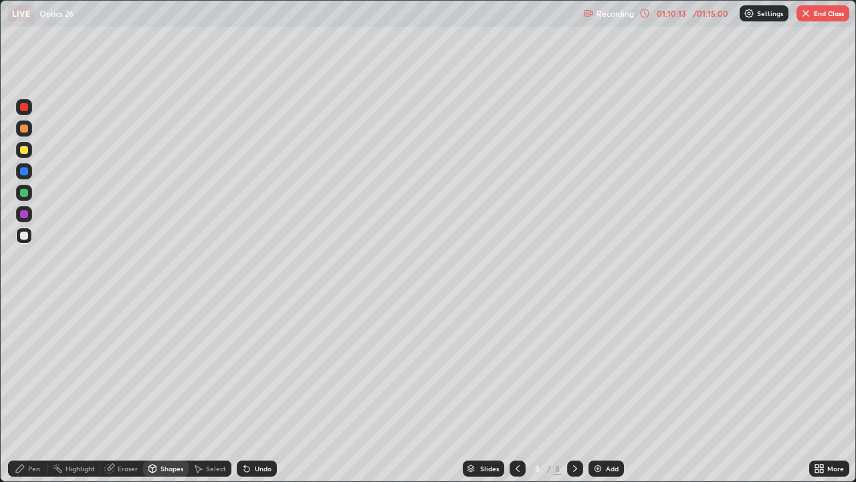
click at [27, 191] on div at bounding box center [24, 193] width 8 height 8
click at [18, 391] on div "Pen" at bounding box center [28, 468] width 40 height 16
click at [24, 237] on div at bounding box center [24, 235] width 8 height 8
click at [161, 391] on div "Shapes" at bounding box center [172, 468] width 23 height 7
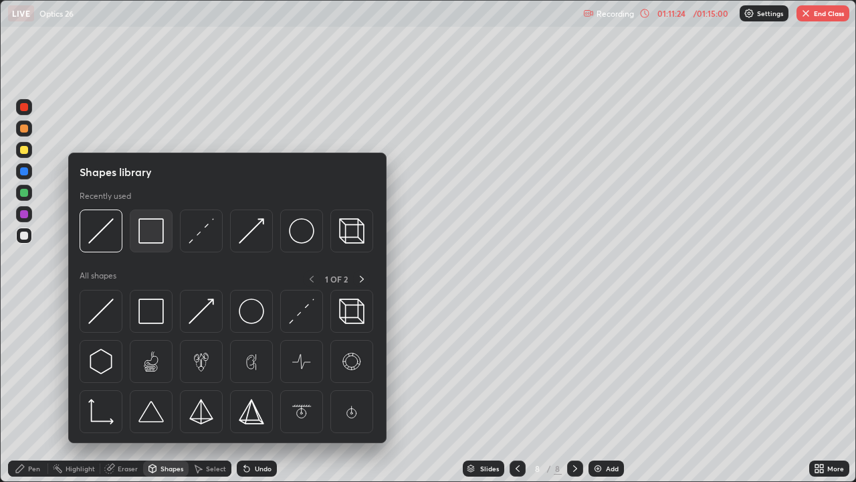
click at [145, 234] on img at bounding box center [150, 230] width 25 height 25
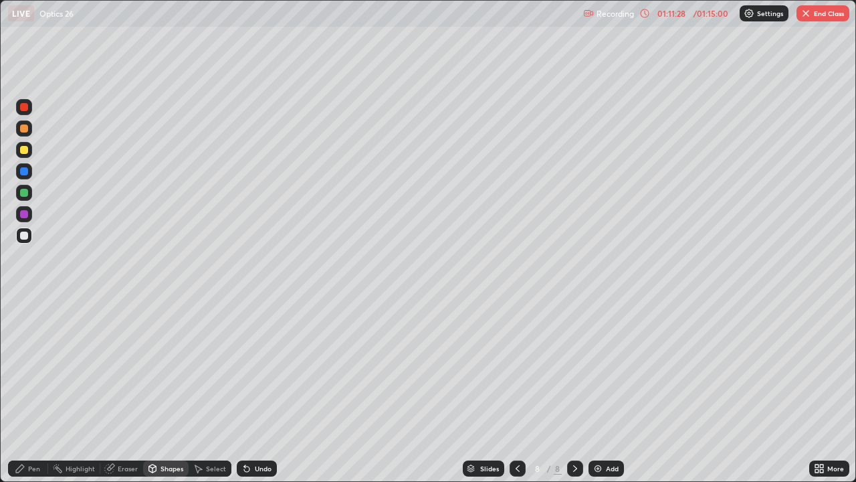
click at [603, 391] on div "Add" at bounding box center [606, 468] width 35 height 16
click at [25, 391] on icon at bounding box center [20, 468] width 11 height 11
click at [257, 391] on div "Undo" at bounding box center [257, 468] width 40 height 16
click at [244, 391] on div "Undo" at bounding box center [257, 468] width 40 height 16
click at [516, 391] on icon at bounding box center [517, 468] width 11 height 11
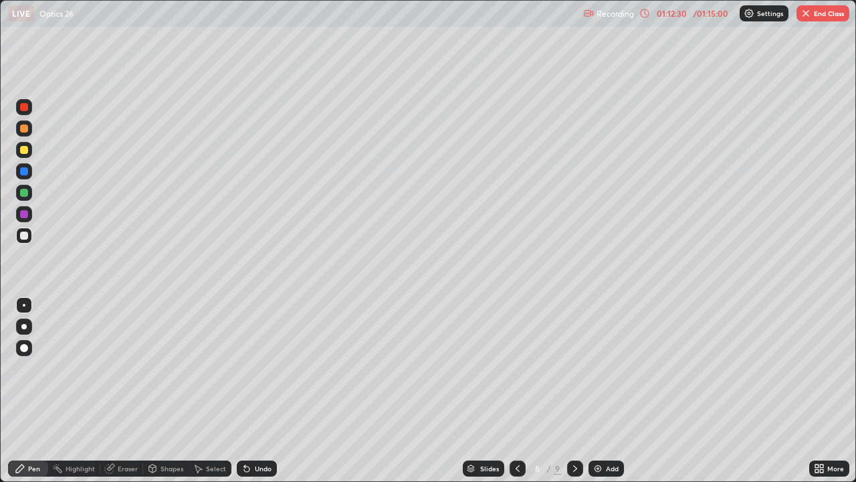
click at [574, 391] on icon at bounding box center [575, 468] width 11 height 11
click at [165, 391] on div "Shapes" at bounding box center [172, 468] width 23 height 7
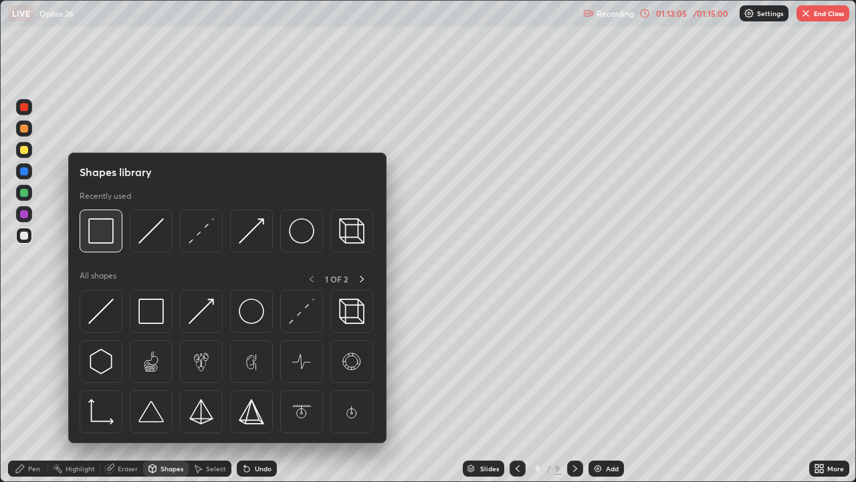
click at [99, 242] on img at bounding box center [100, 230] width 25 height 25
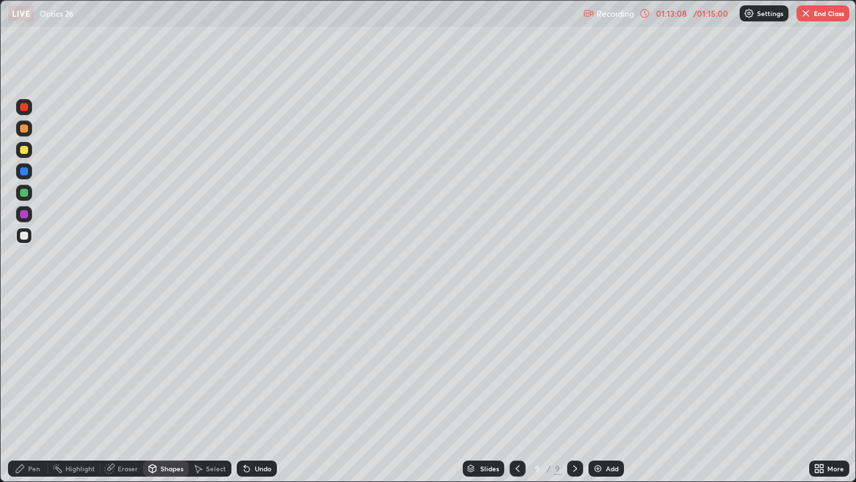
click at [32, 391] on div "Pen" at bounding box center [34, 468] width 12 height 7
click at [24, 236] on div at bounding box center [24, 235] width 8 height 8
click at [516, 391] on icon at bounding box center [517, 468] width 11 height 11
click at [80, 391] on div "Highlight" at bounding box center [80, 468] width 29 height 7
click at [575, 391] on icon at bounding box center [575, 468] width 11 height 11
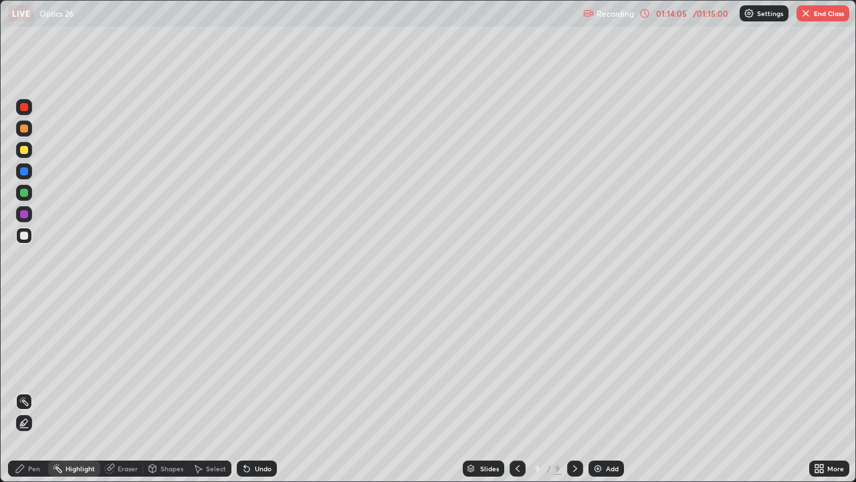
click at [31, 391] on div "Pen" at bounding box center [34, 468] width 12 height 7
click at [510, 391] on div at bounding box center [518, 468] width 16 height 16
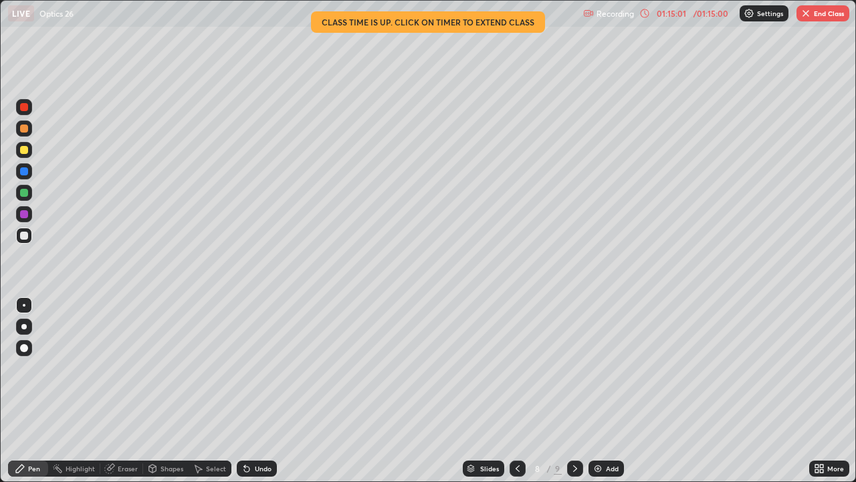
click at [573, 391] on icon at bounding box center [575, 468] width 11 height 11
click at [516, 391] on icon at bounding box center [517, 468] width 11 height 11
click at [574, 391] on icon at bounding box center [575, 468] width 11 height 11
click at [516, 391] on icon at bounding box center [517, 468] width 11 height 11
click at [574, 391] on icon at bounding box center [575, 468] width 11 height 11
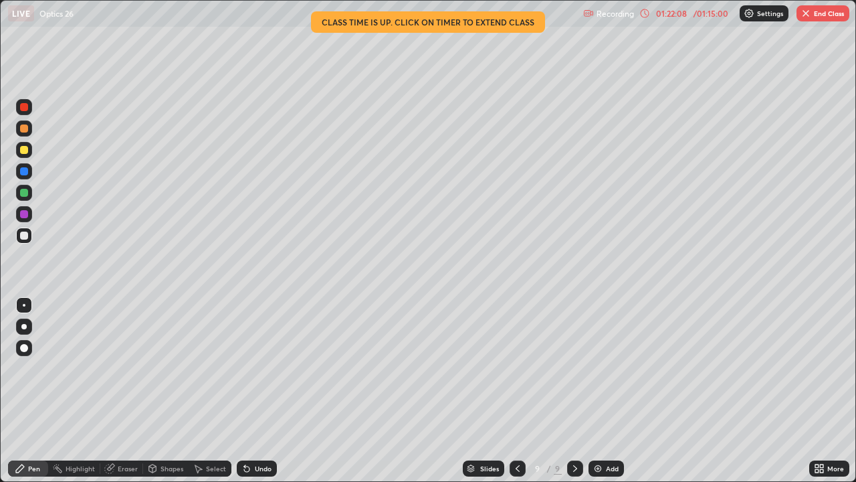
click at [602, 391] on div "Add" at bounding box center [606, 468] width 35 height 16
click at [513, 391] on icon at bounding box center [517, 468] width 11 height 11
click at [820, 14] on button "End Class" at bounding box center [823, 13] width 53 height 16
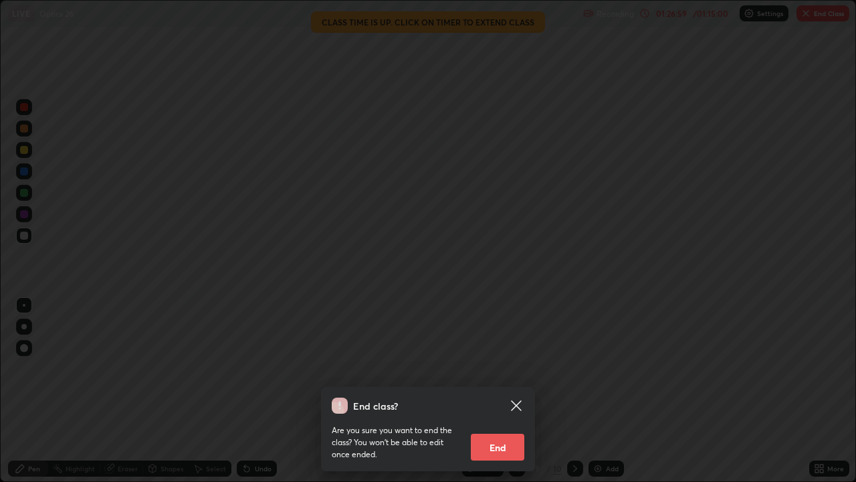
click at [507, 391] on button "End" at bounding box center [498, 447] width 54 height 27
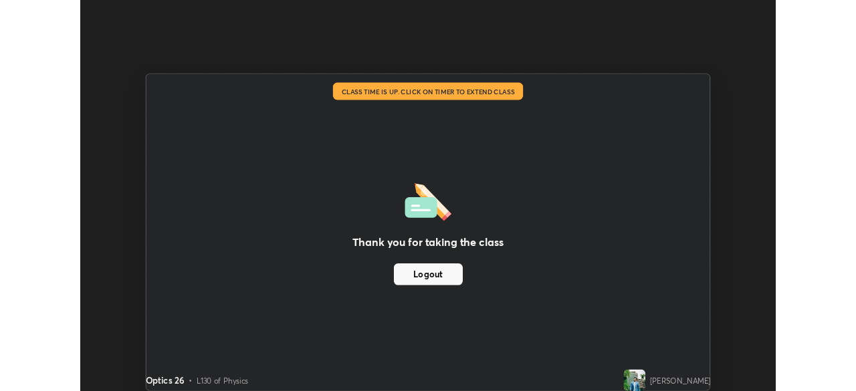
scroll to position [66509, 66044]
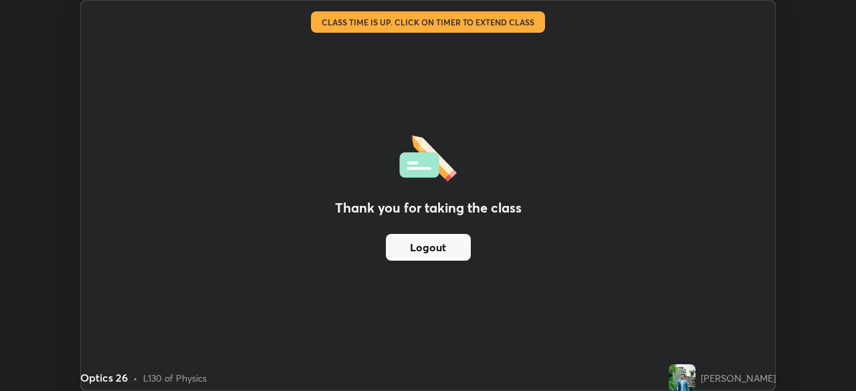
click at [465, 249] on button "Logout" at bounding box center [428, 247] width 85 height 27
